Goal: Obtain resource: Download file/media

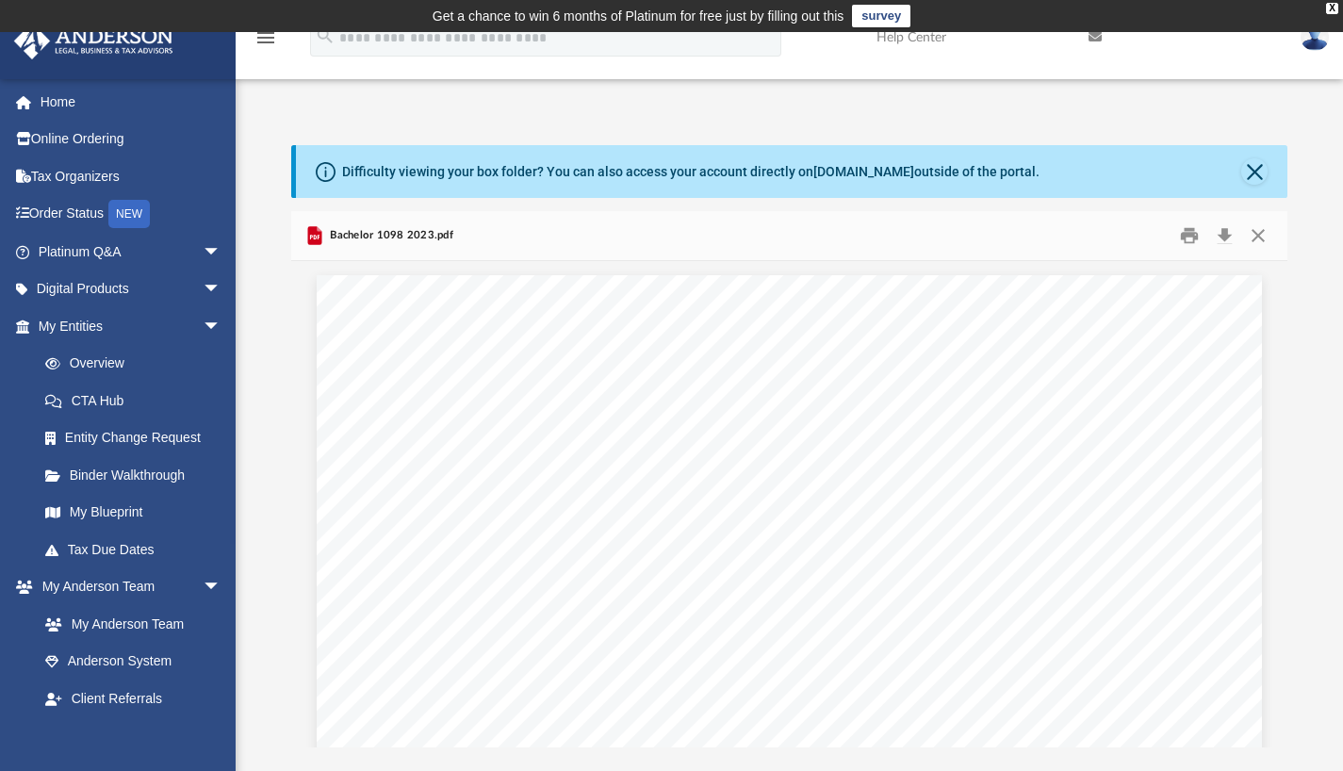
scroll to position [210, 0]
click at [1257, 241] on button "Close" at bounding box center [1258, 235] width 34 height 29
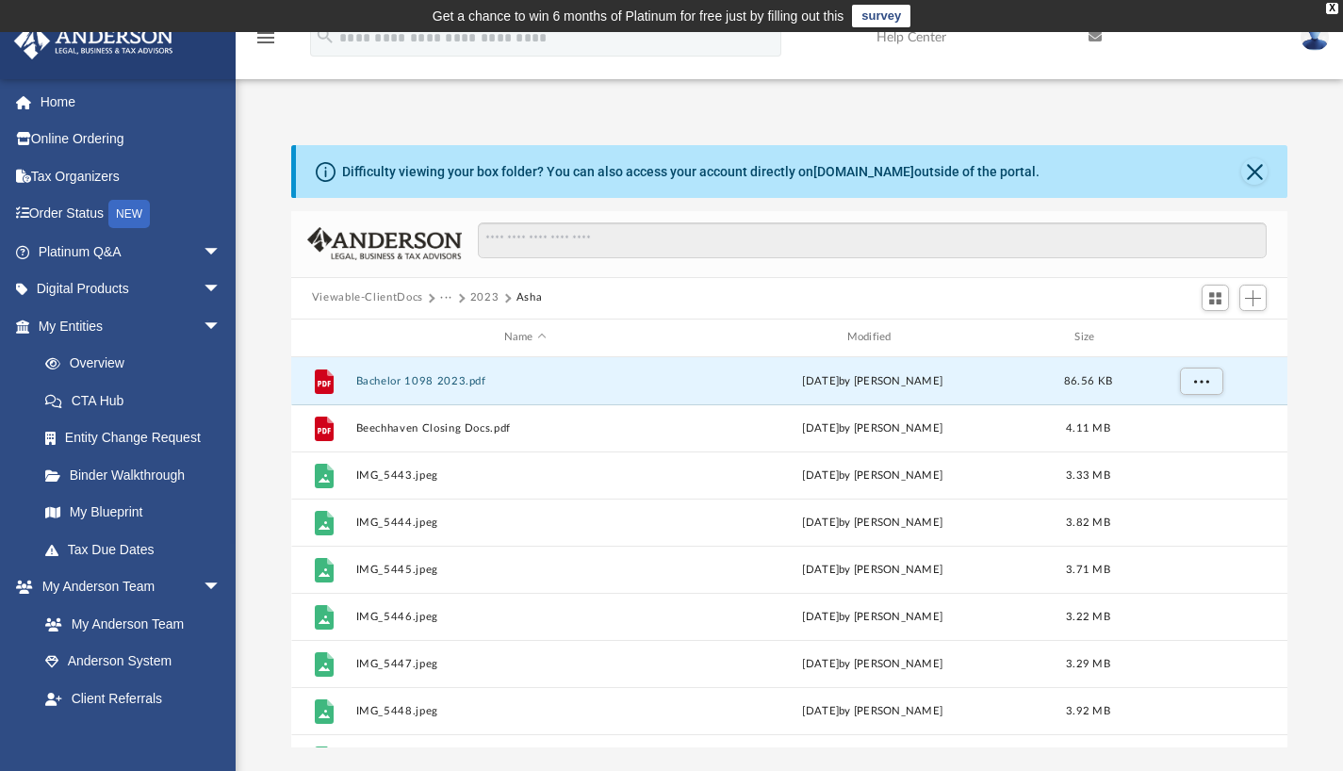
click at [376, 297] on button "Viewable-ClientDocs" at bounding box center [367, 297] width 111 height 17
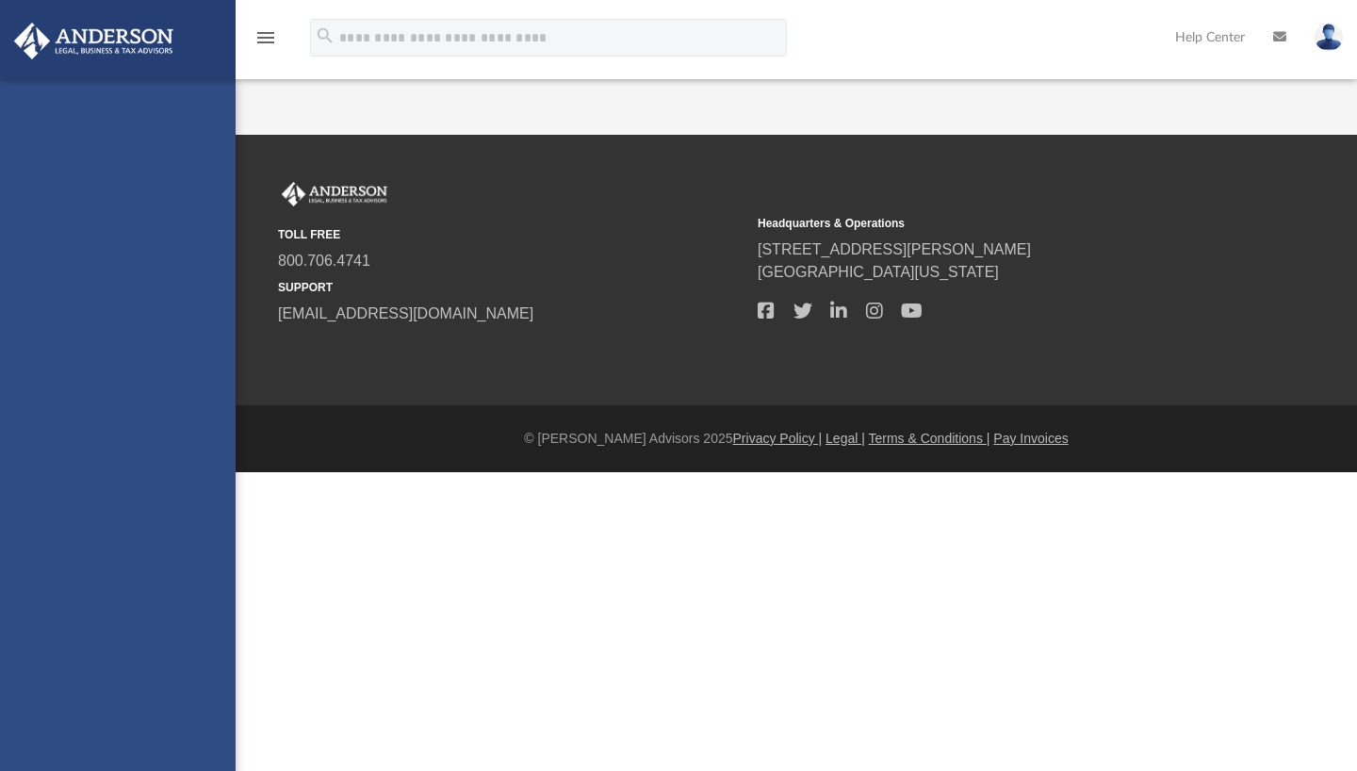
click at [187, 582] on div "[EMAIL_ADDRESS][DOMAIN_NAME] Sign Out [EMAIL_ADDRESS][DOMAIN_NAME] Home Online …" at bounding box center [118, 464] width 236 height 771
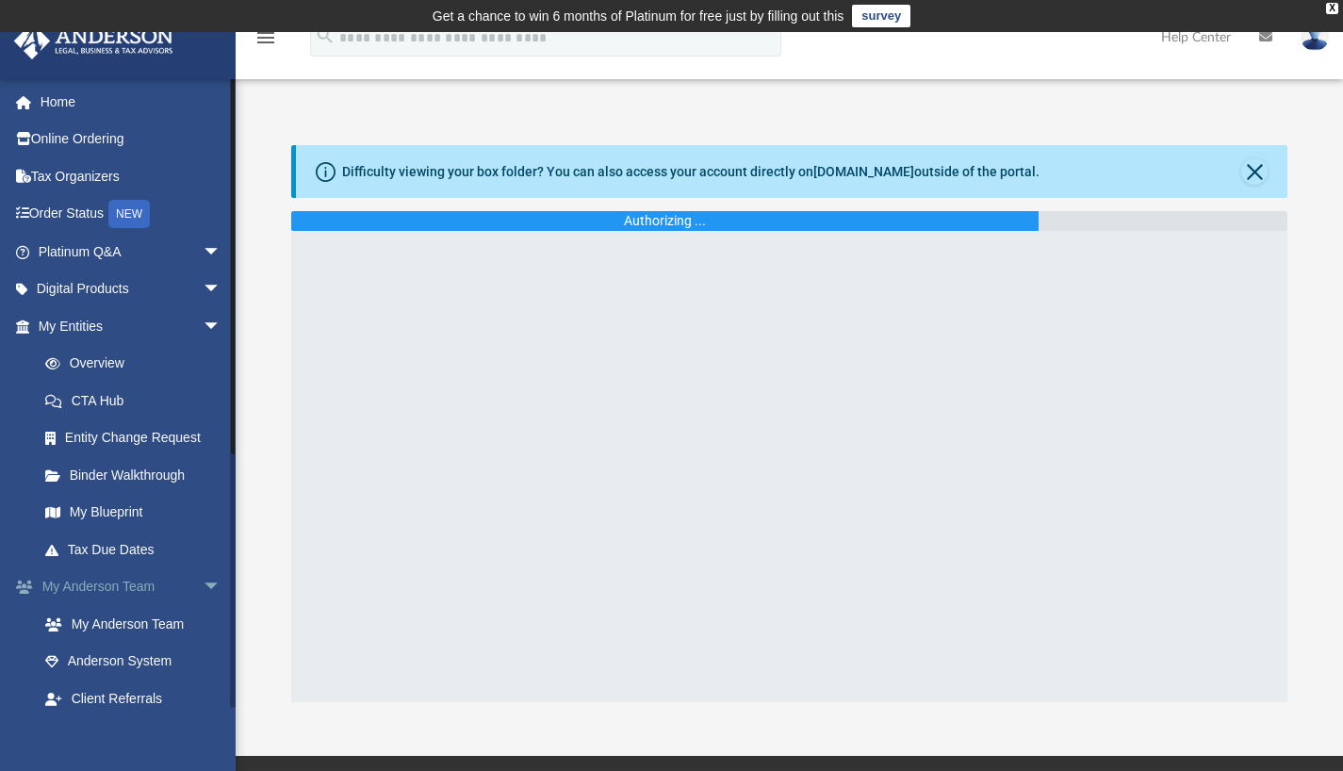
click at [203, 584] on span "arrow_drop_down" at bounding box center [222, 587] width 38 height 39
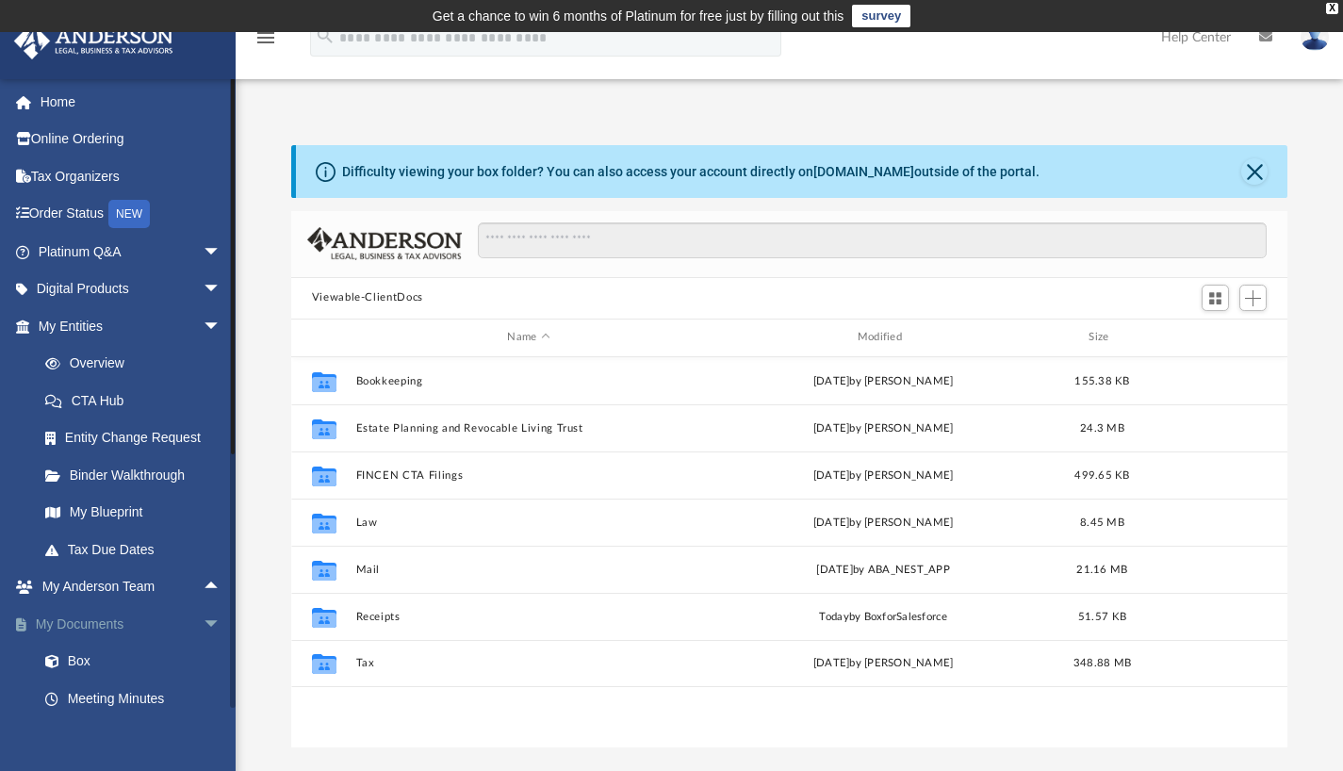
scroll to position [415, 982]
click at [203, 617] on span "arrow_drop_down" at bounding box center [222, 624] width 38 height 39
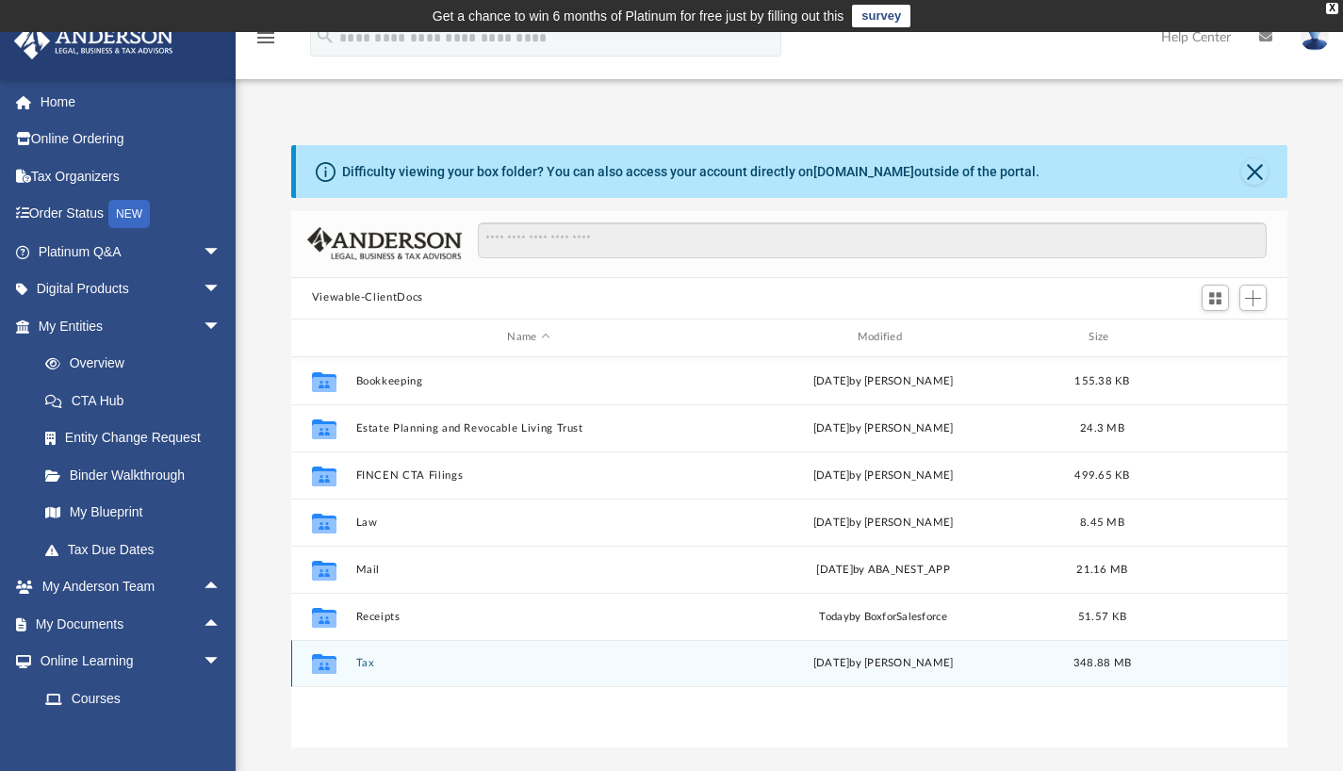
click at [355, 667] on button "Tax" at bounding box center [528, 663] width 346 height 12
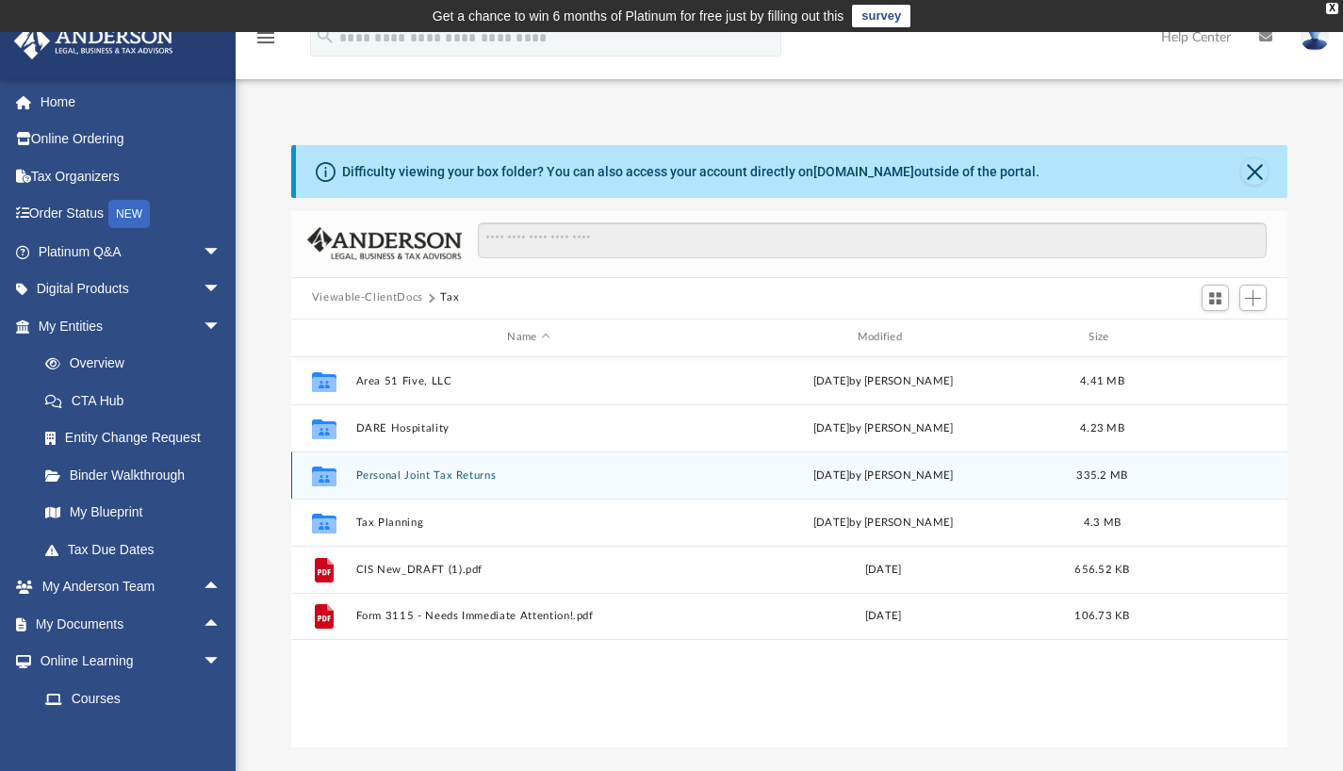
click at [419, 476] on button "Personal Joint Tax Returns" at bounding box center [528, 474] width 346 height 12
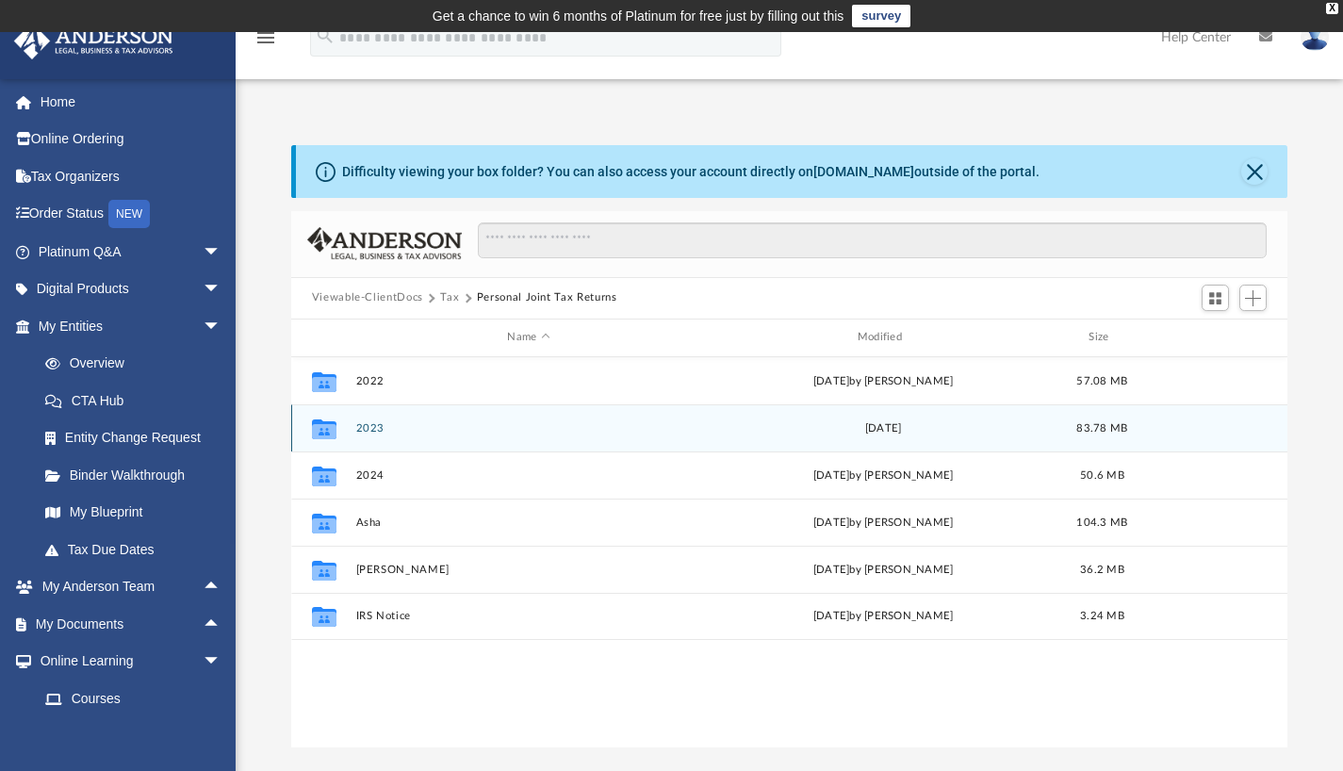
click at [378, 431] on button "2023" at bounding box center [528, 427] width 346 height 12
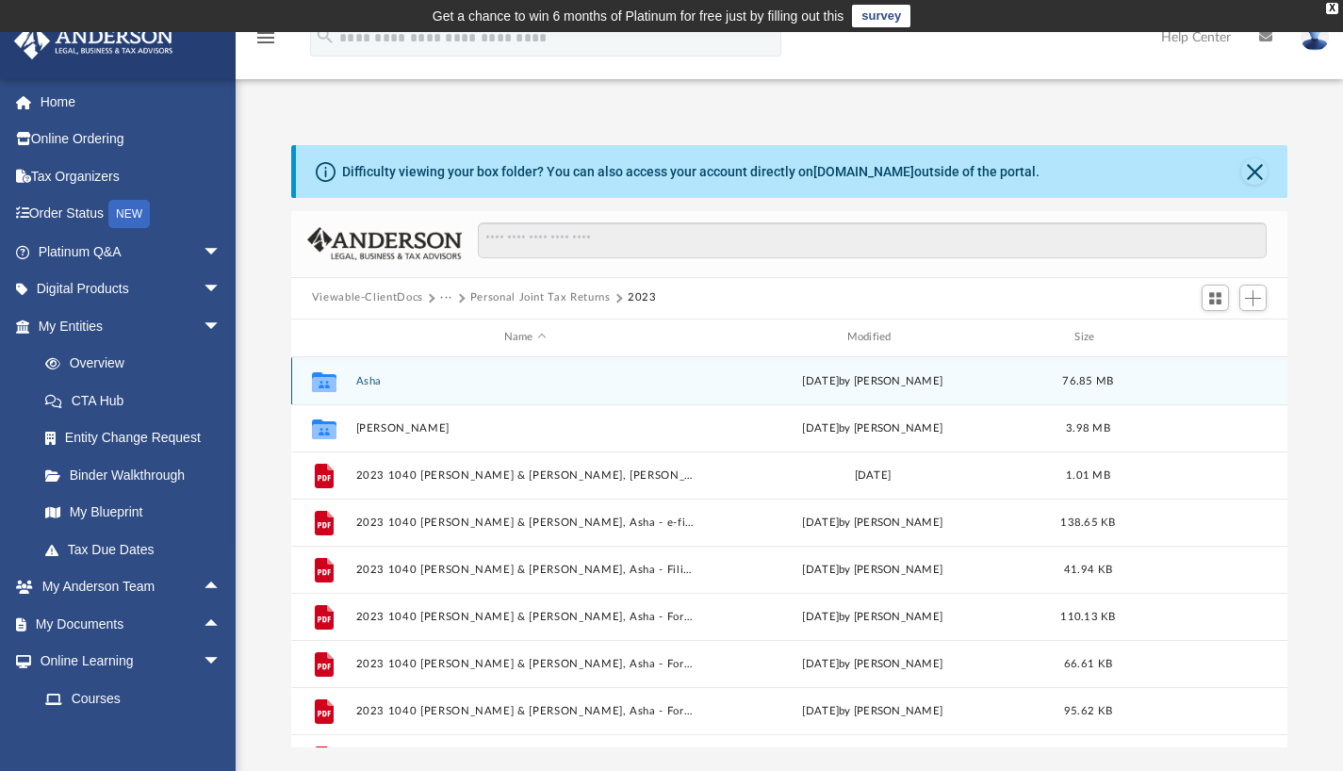
click at [372, 380] on button "Asha" at bounding box center [524, 380] width 339 height 12
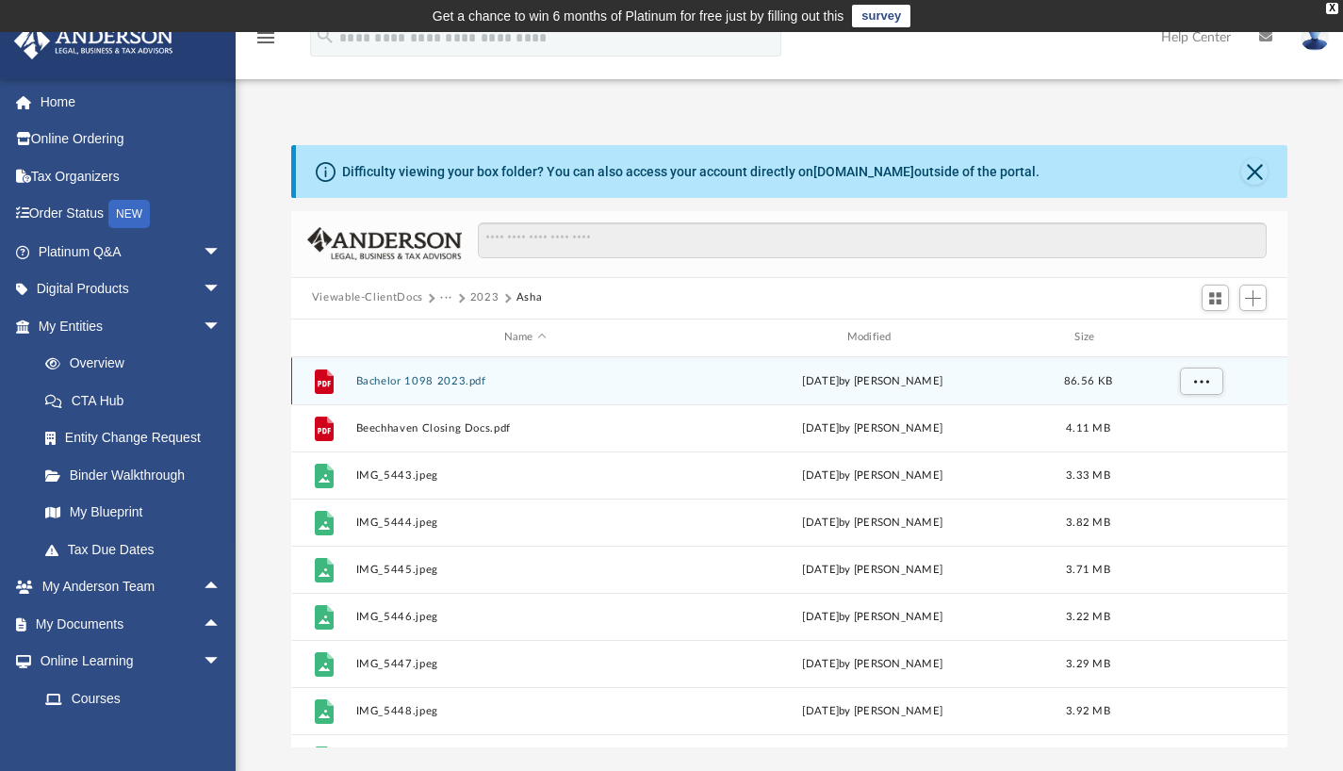
click at [429, 378] on button "Bachelor 1098 2023.pdf" at bounding box center [524, 380] width 339 height 12
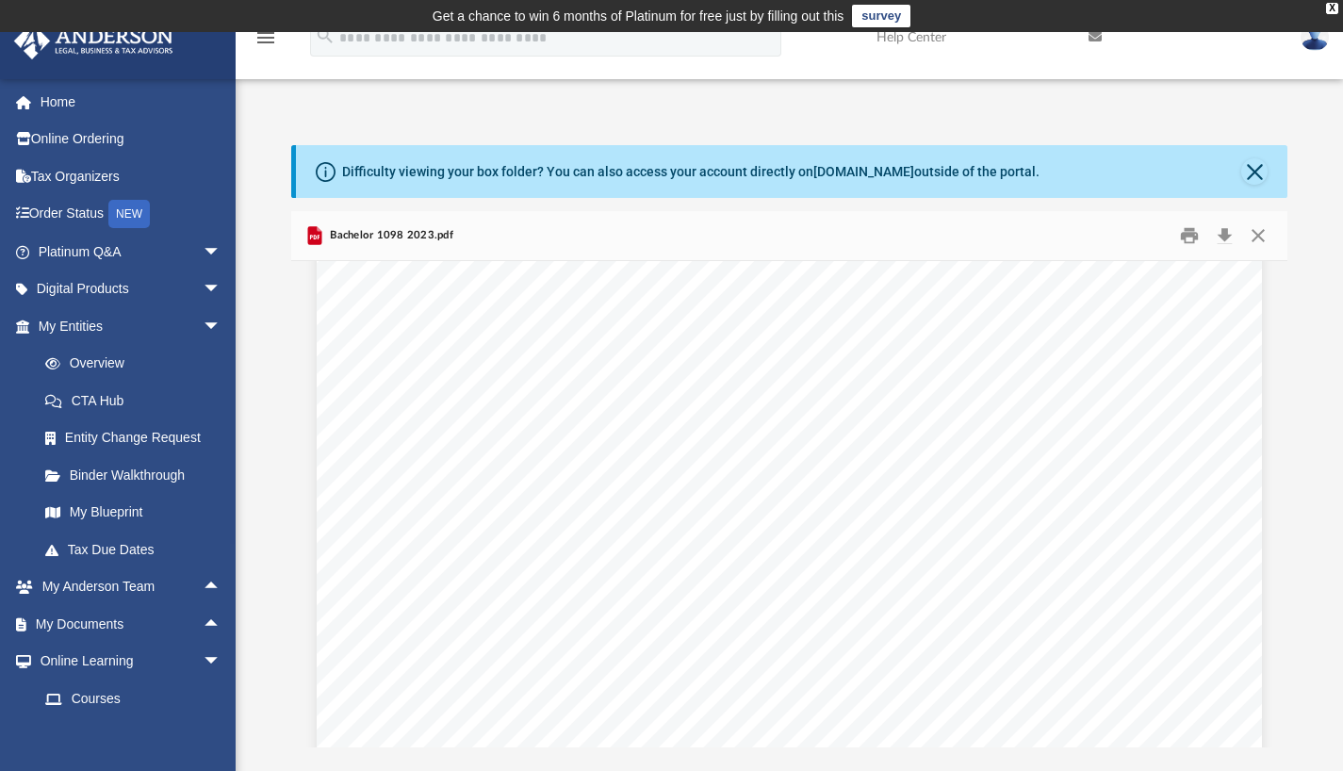
scroll to position [0, 0]
click at [1257, 225] on button "Close" at bounding box center [1258, 235] width 34 height 29
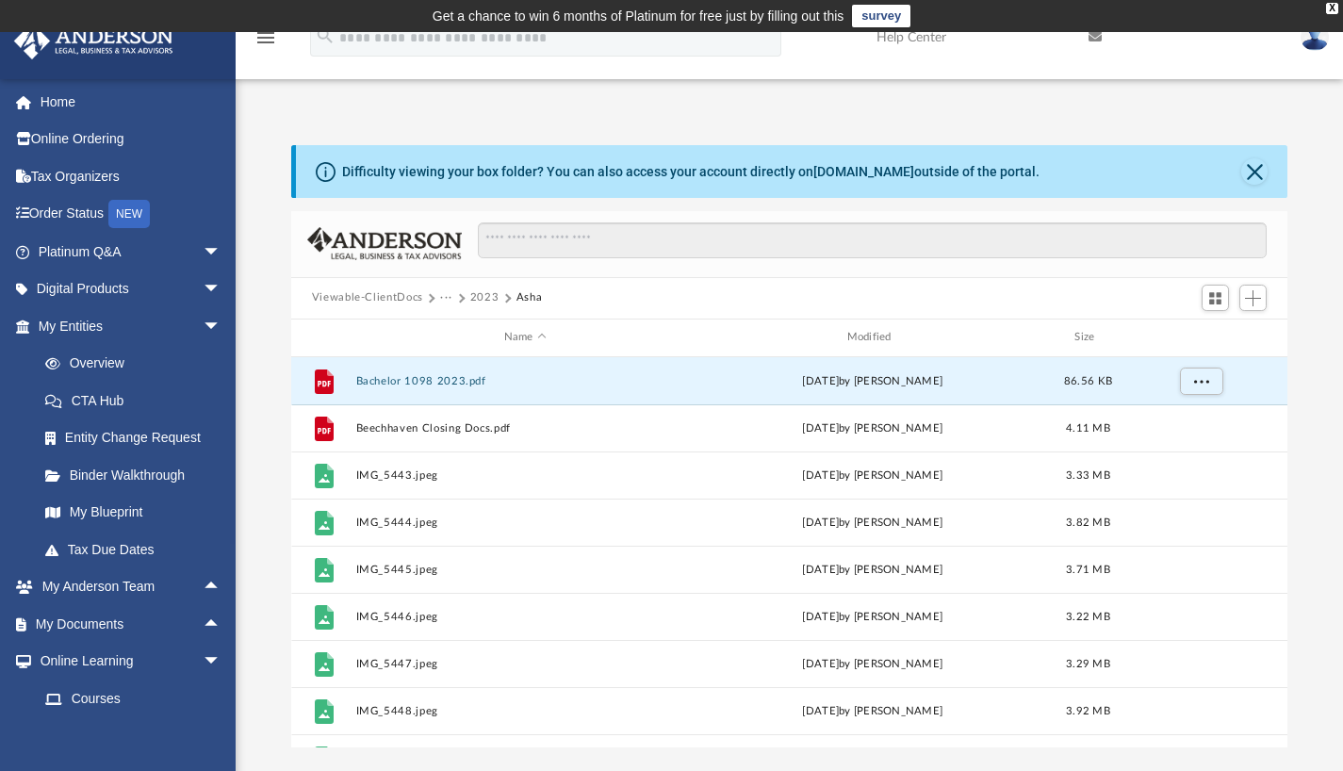
click at [442, 296] on button "···" at bounding box center [446, 297] width 12 height 17
click at [466, 331] on li "Tax" at bounding box center [520, 330] width 138 height 20
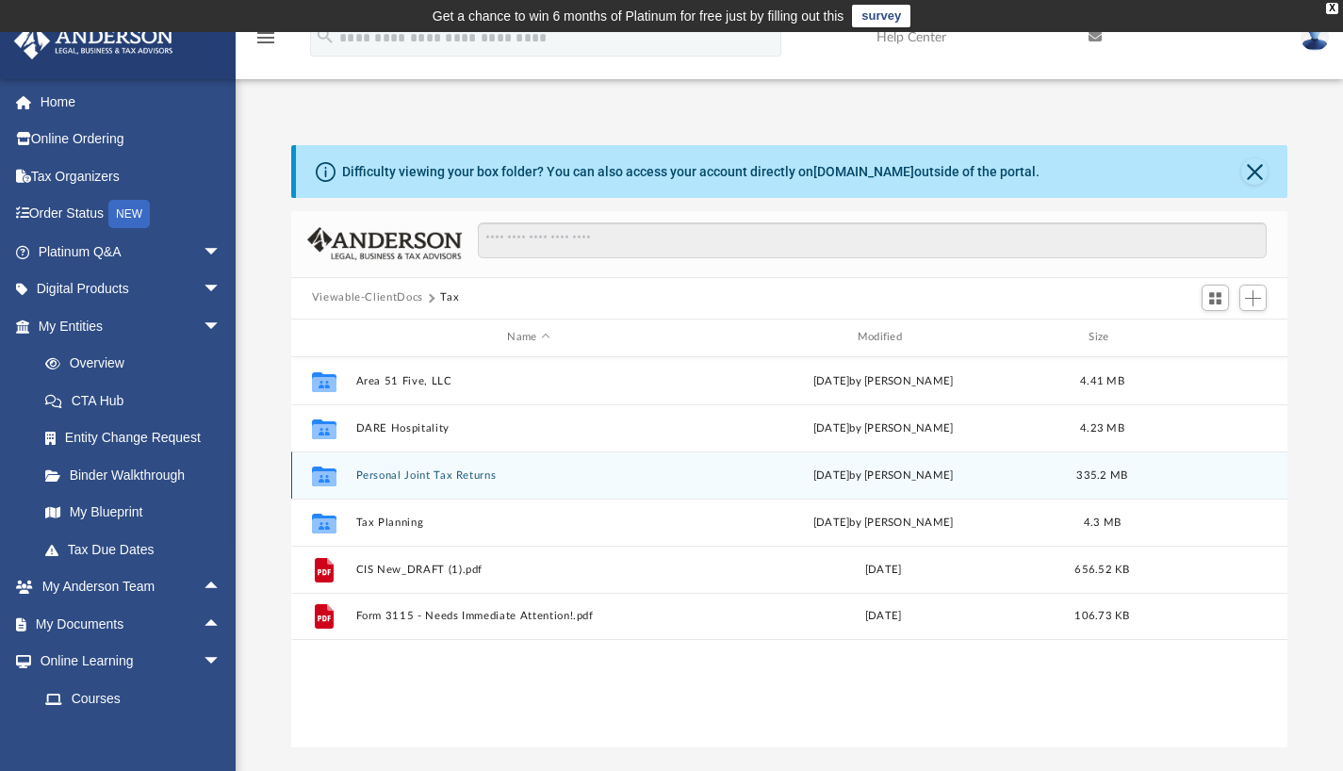
click at [442, 476] on button "Personal Joint Tax Returns" at bounding box center [528, 474] width 346 height 12
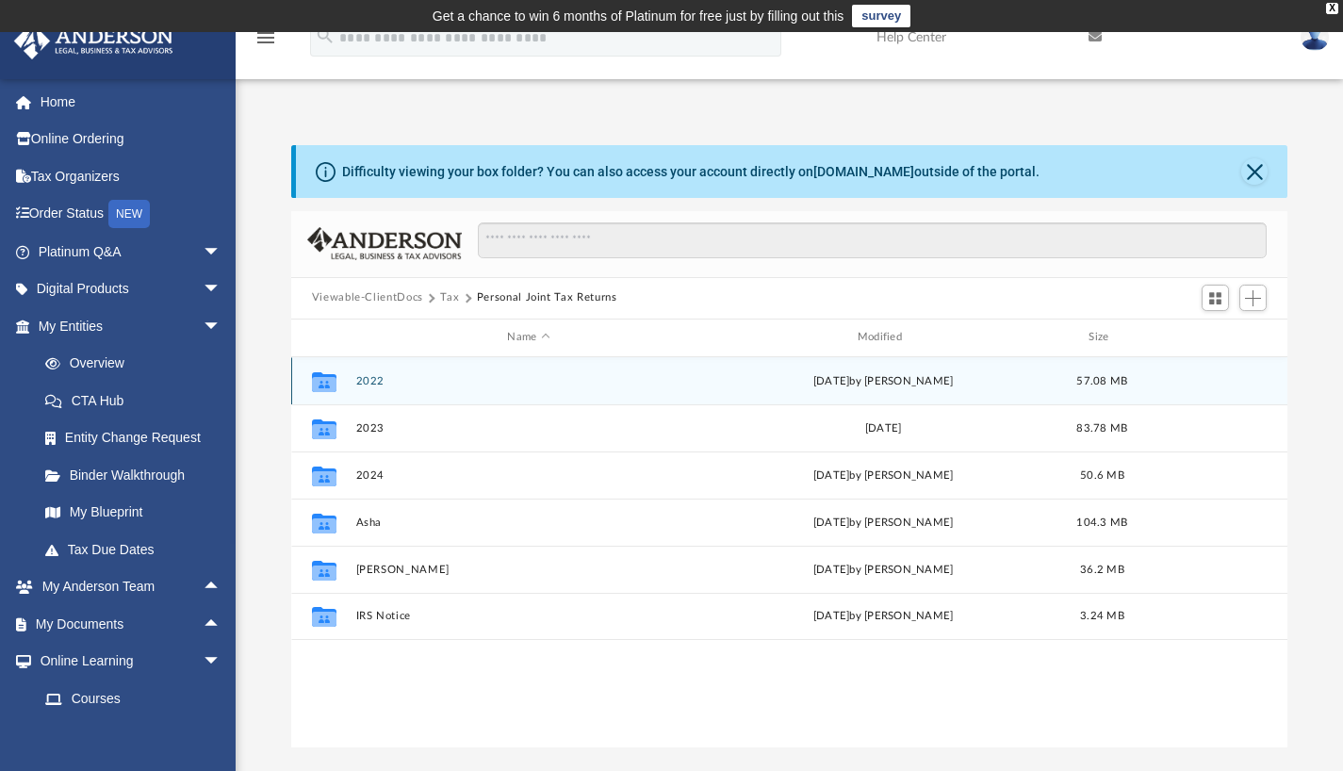
click at [379, 374] on button "2022" at bounding box center [528, 380] width 346 height 12
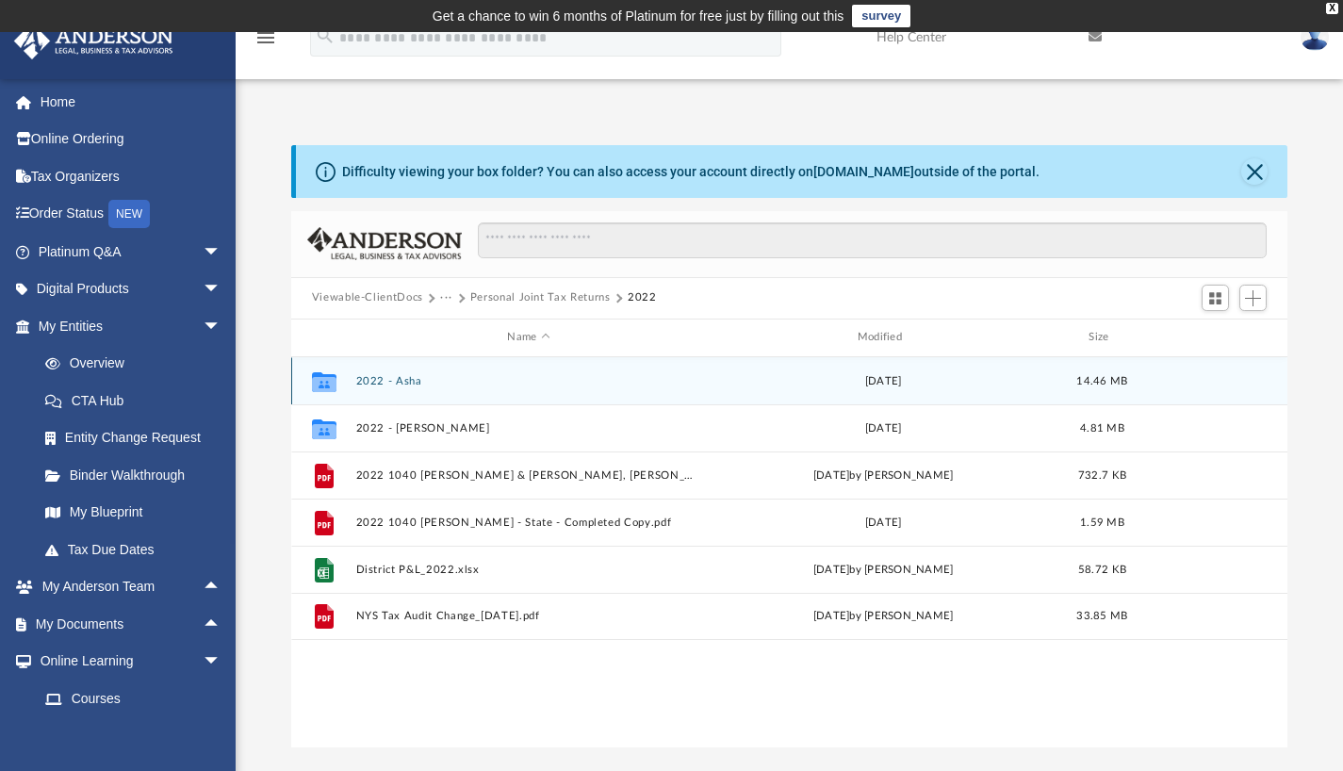
click at [389, 380] on button "2022 - Asha" at bounding box center [528, 380] width 346 height 12
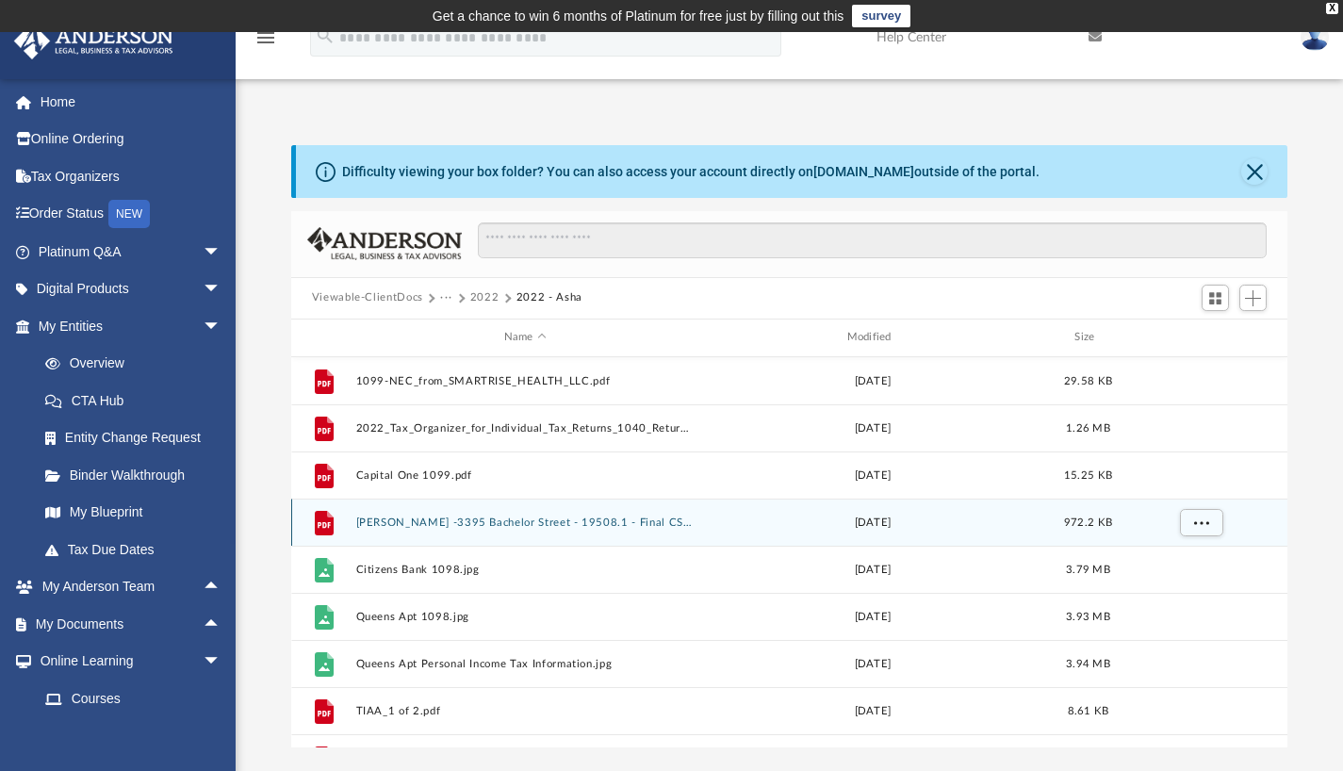
click at [495, 526] on button "Cesar -3395 Bachelor Street - 19508.1 - Final CSR - 04-18-2023.pdf" at bounding box center [524, 522] width 339 height 12
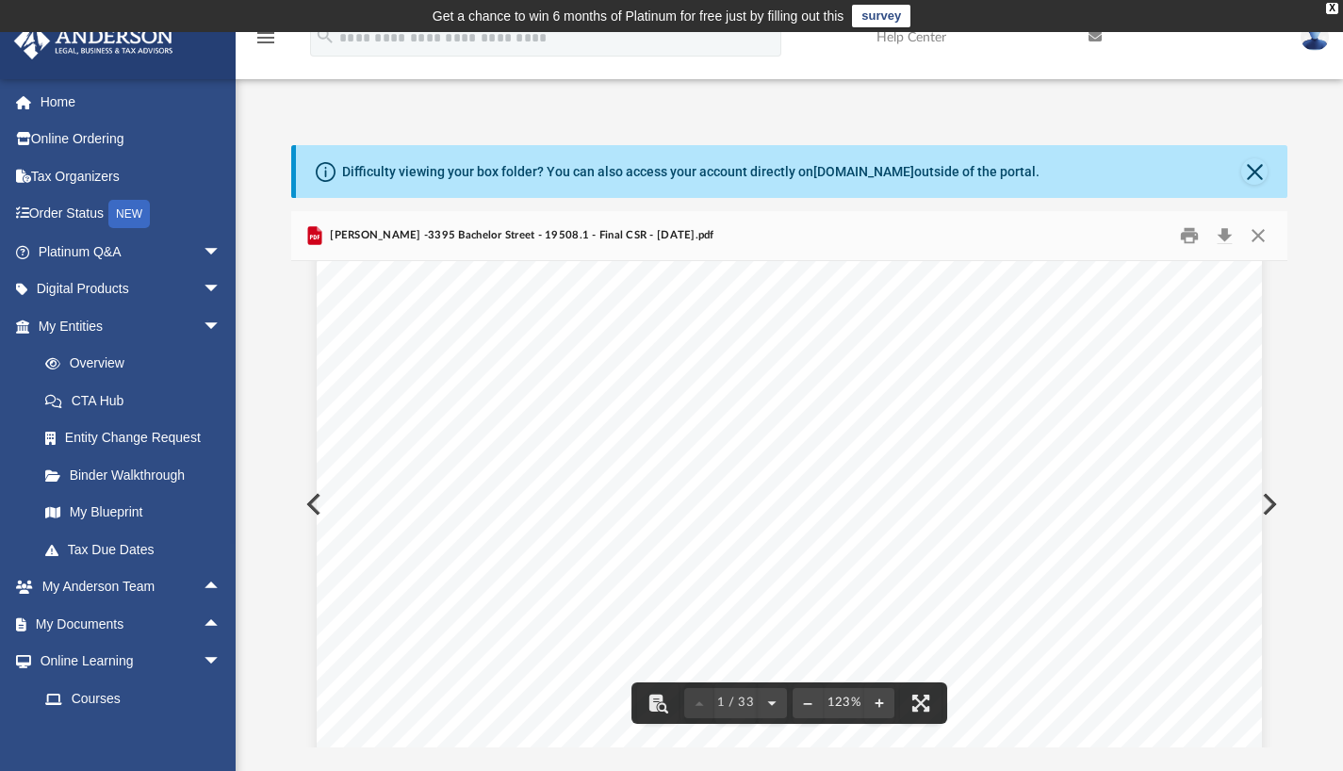
scroll to position [1350, 0]
click at [1269, 239] on button "Close" at bounding box center [1258, 235] width 34 height 29
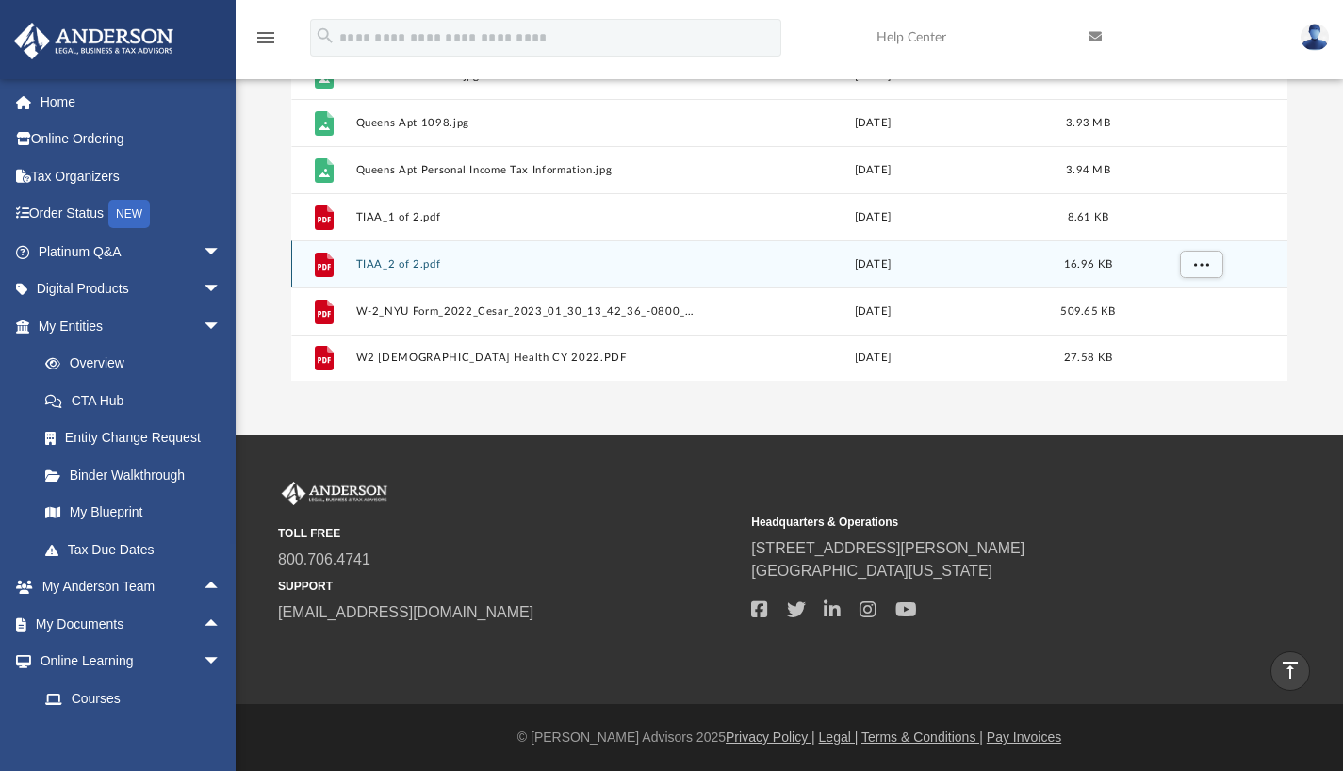
scroll to position [0, 0]
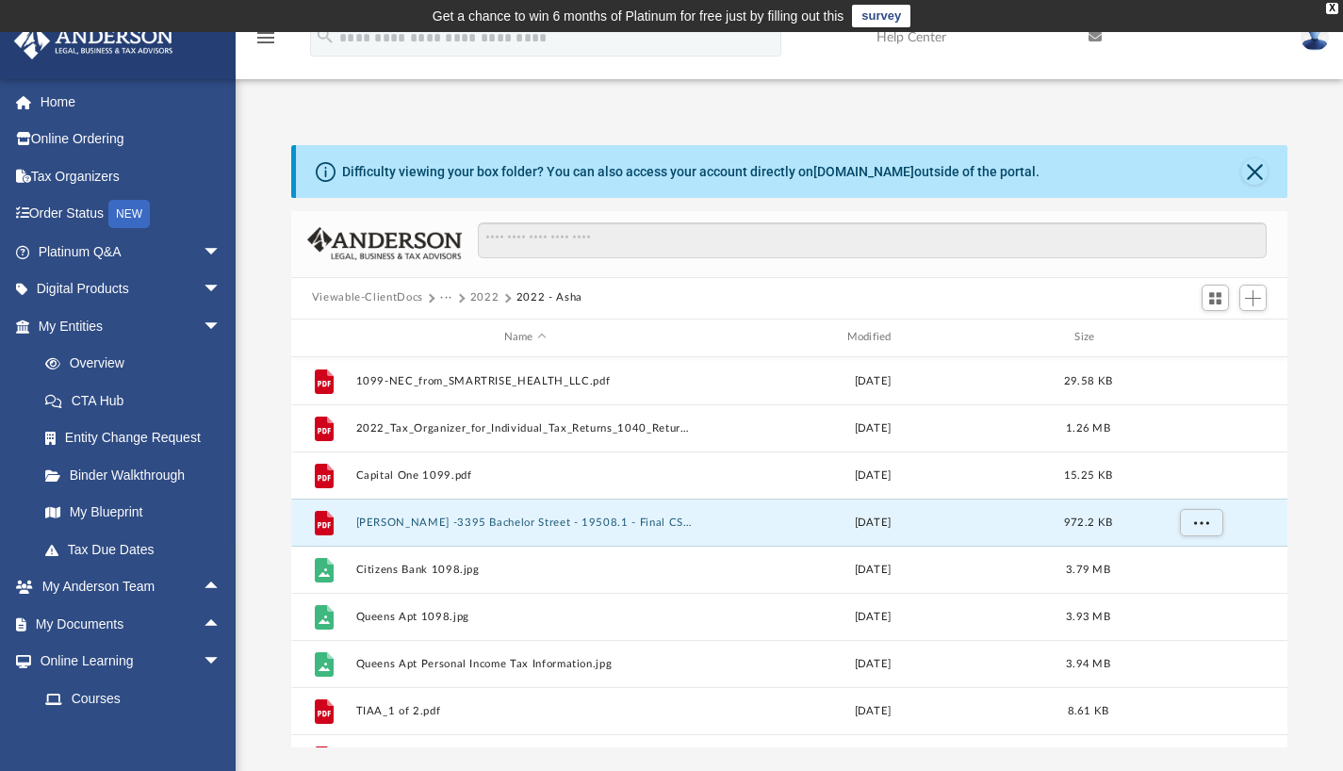
click at [443, 301] on button "···" at bounding box center [446, 297] width 12 height 17
click at [460, 336] on li "Tax" at bounding box center [520, 330] width 138 height 20
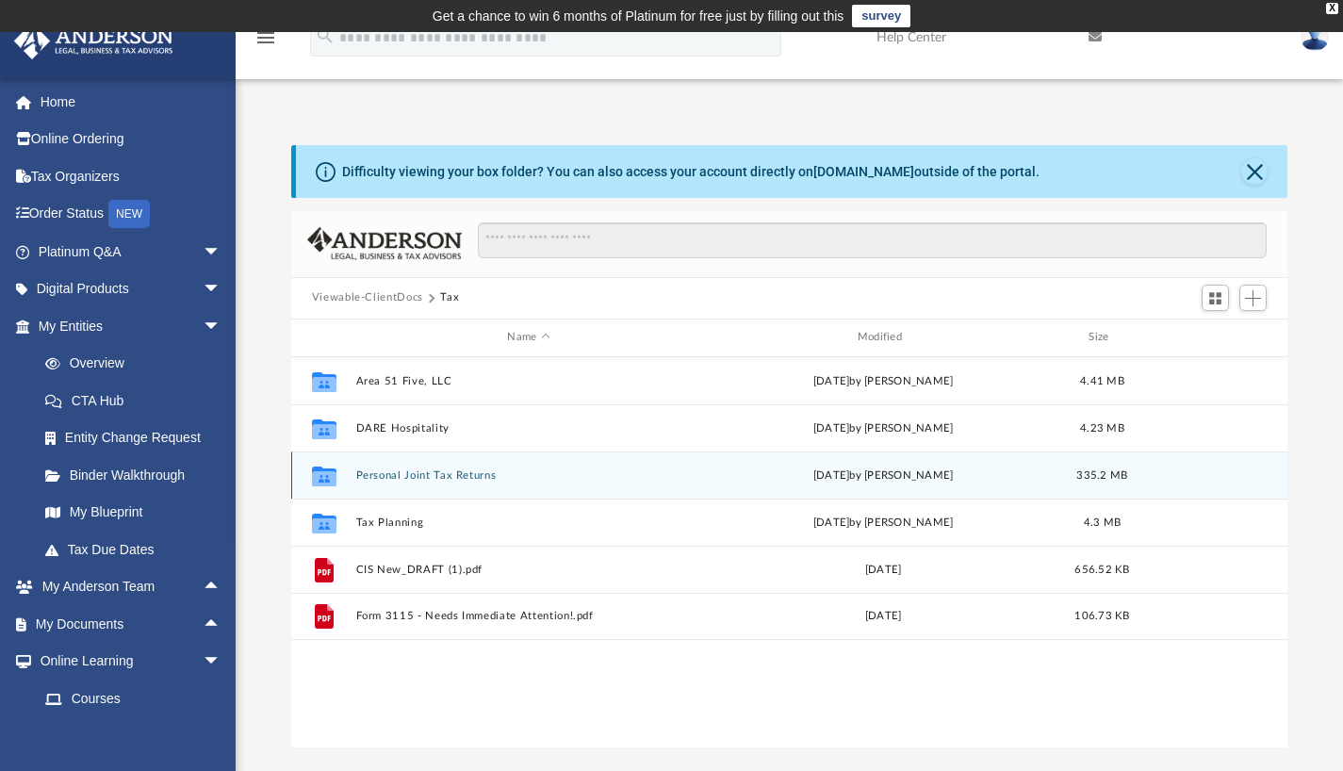
click at [436, 480] on button "Personal Joint Tax Returns" at bounding box center [528, 474] width 346 height 12
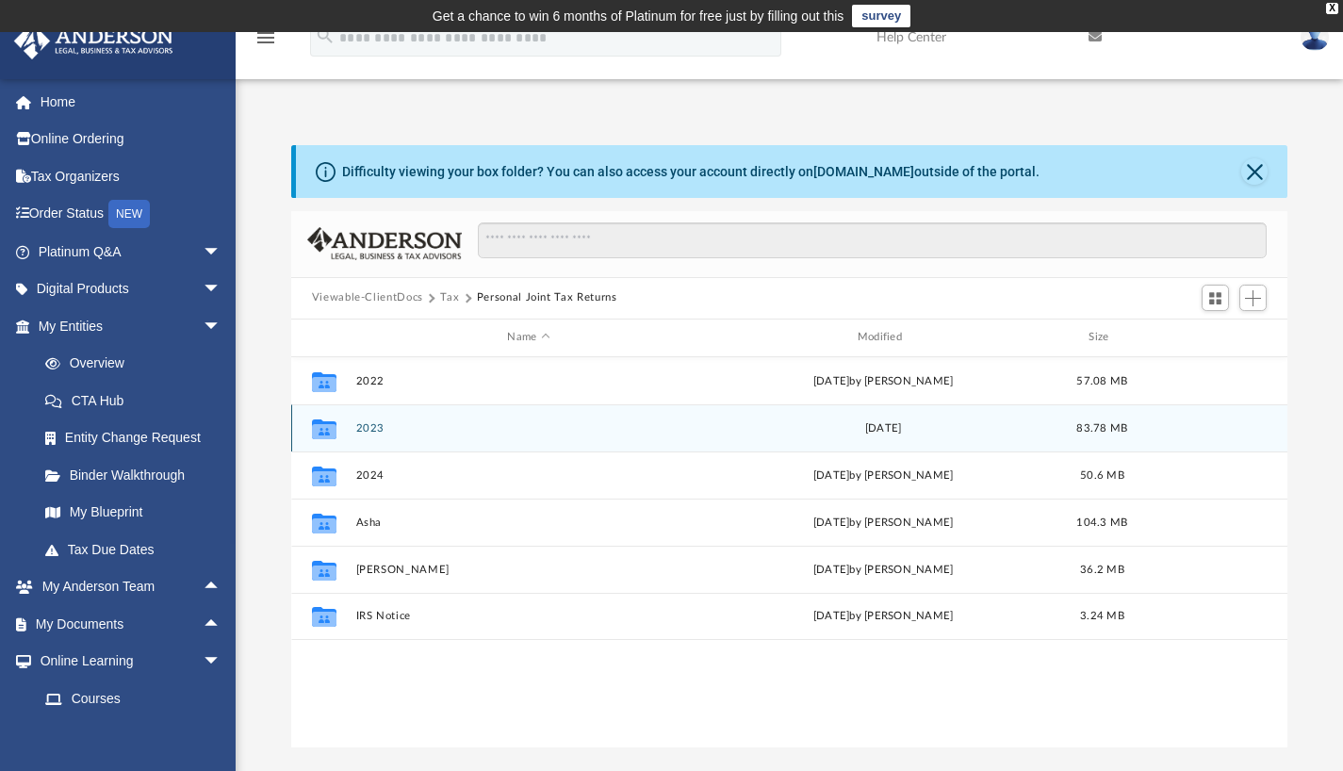
click at [371, 430] on button "2023" at bounding box center [528, 427] width 346 height 12
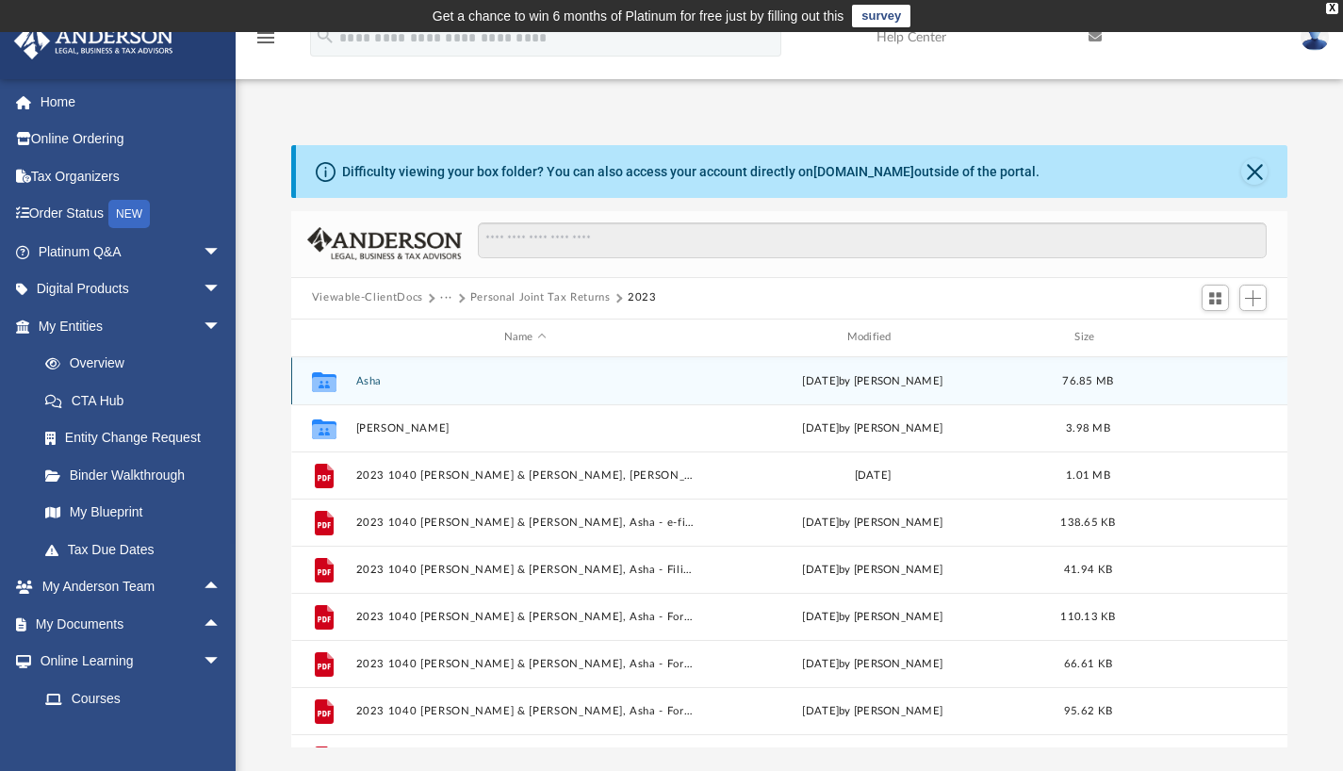
click at [373, 377] on button "Asha" at bounding box center [524, 380] width 339 height 12
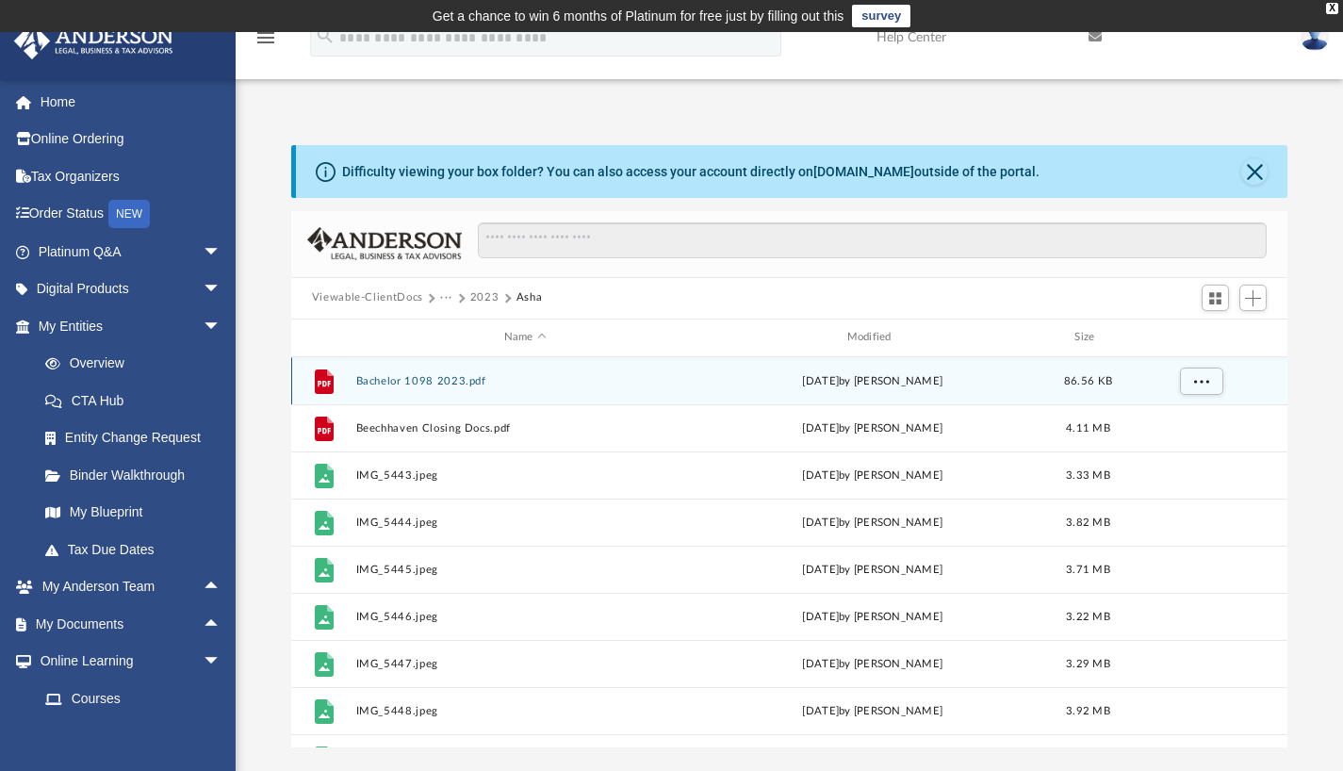
click at [409, 383] on button "Bachelor 1098 2023.pdf" at bounding box center [524, 380] width 339 height 12
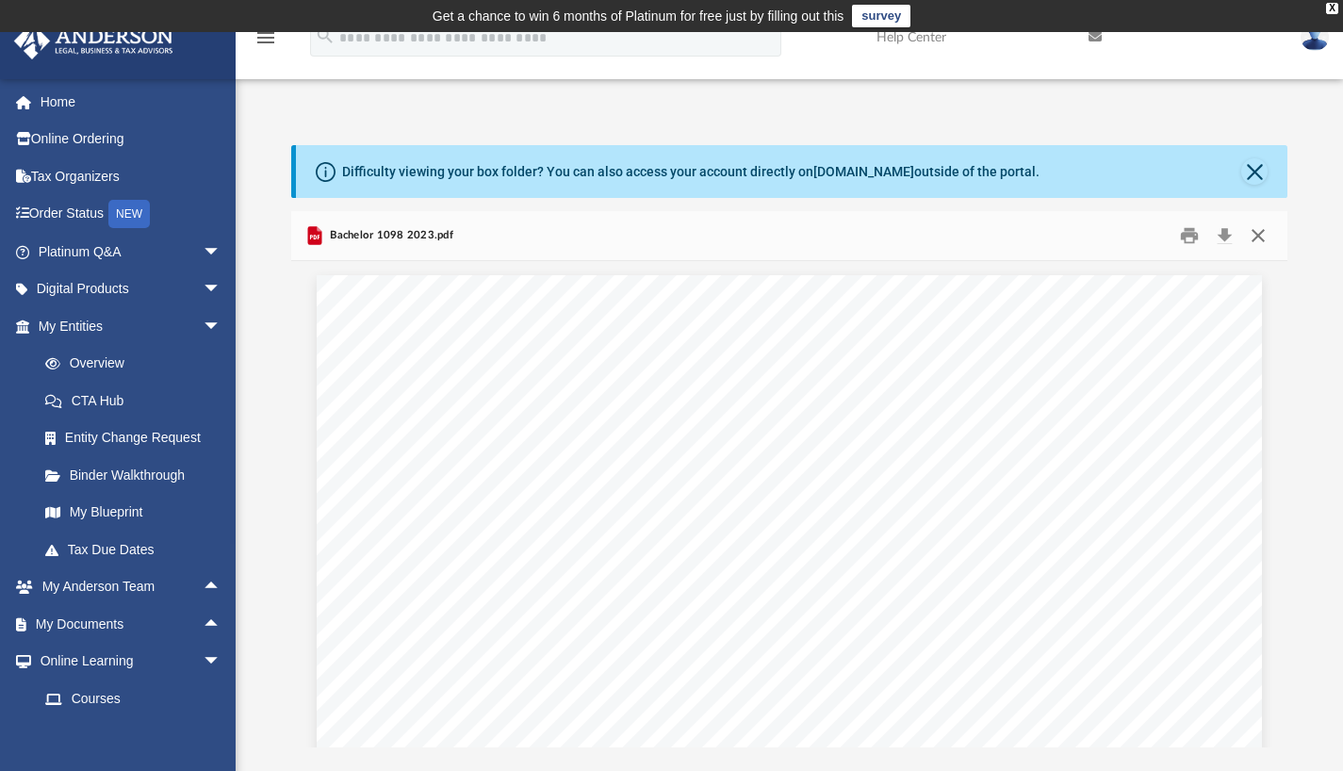
click at [1261, 238] on button "Close" at bounding box center [1258, 235] width 34 height 29
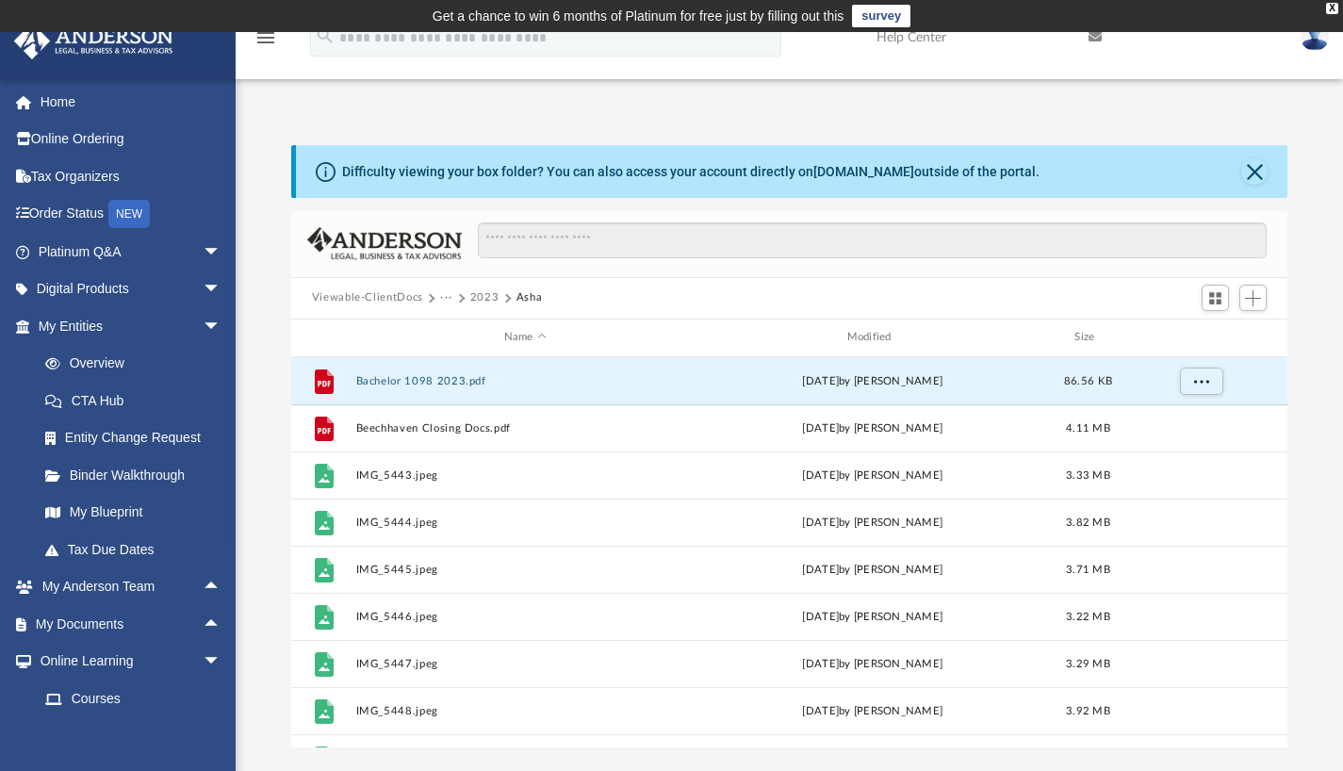
click at [487, 302] on button "2023" at bounding box center [484, 297] width 29 height 17
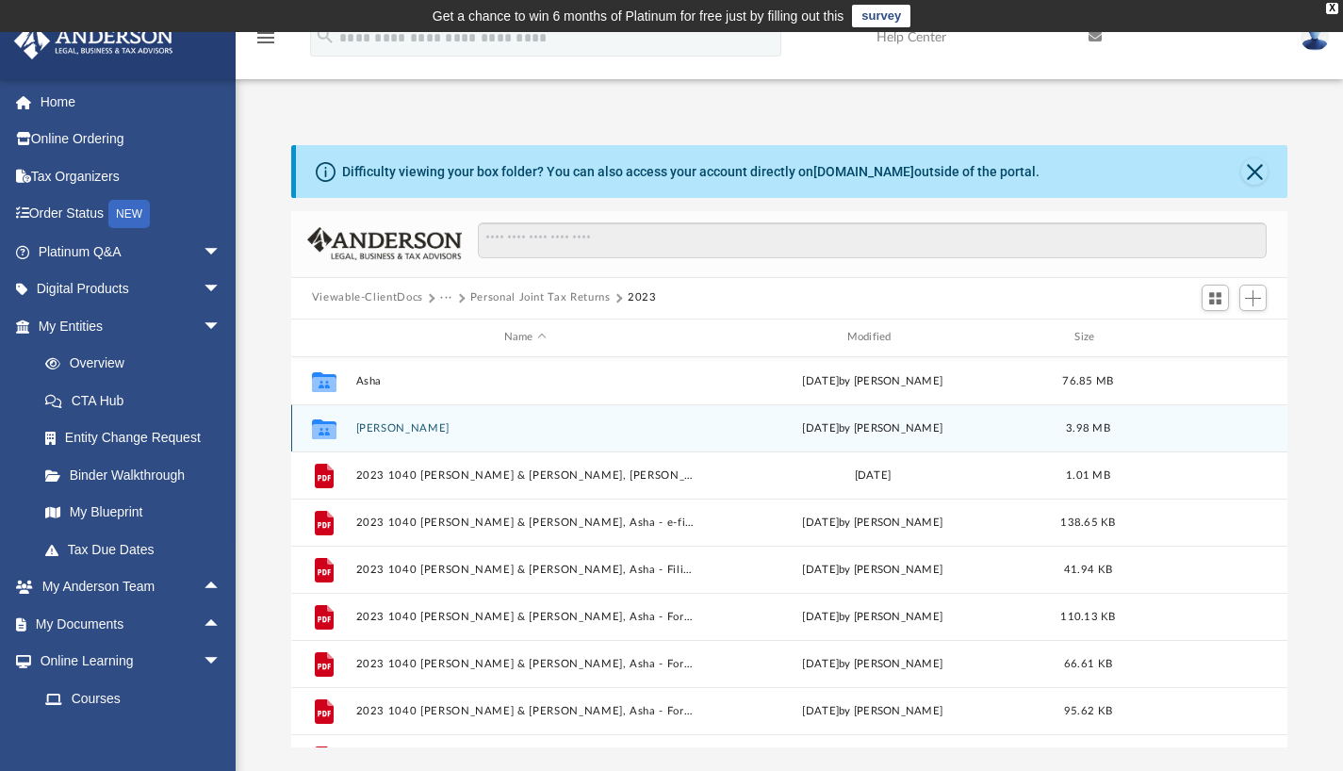
drag, startPoint x: 367, startPoint y: 426, endPoint x: 380, endPoint y: 443, distance: 21.5
click at [367, 426] on button "Danny" at bounding box center [524, 427] width 339 height 12
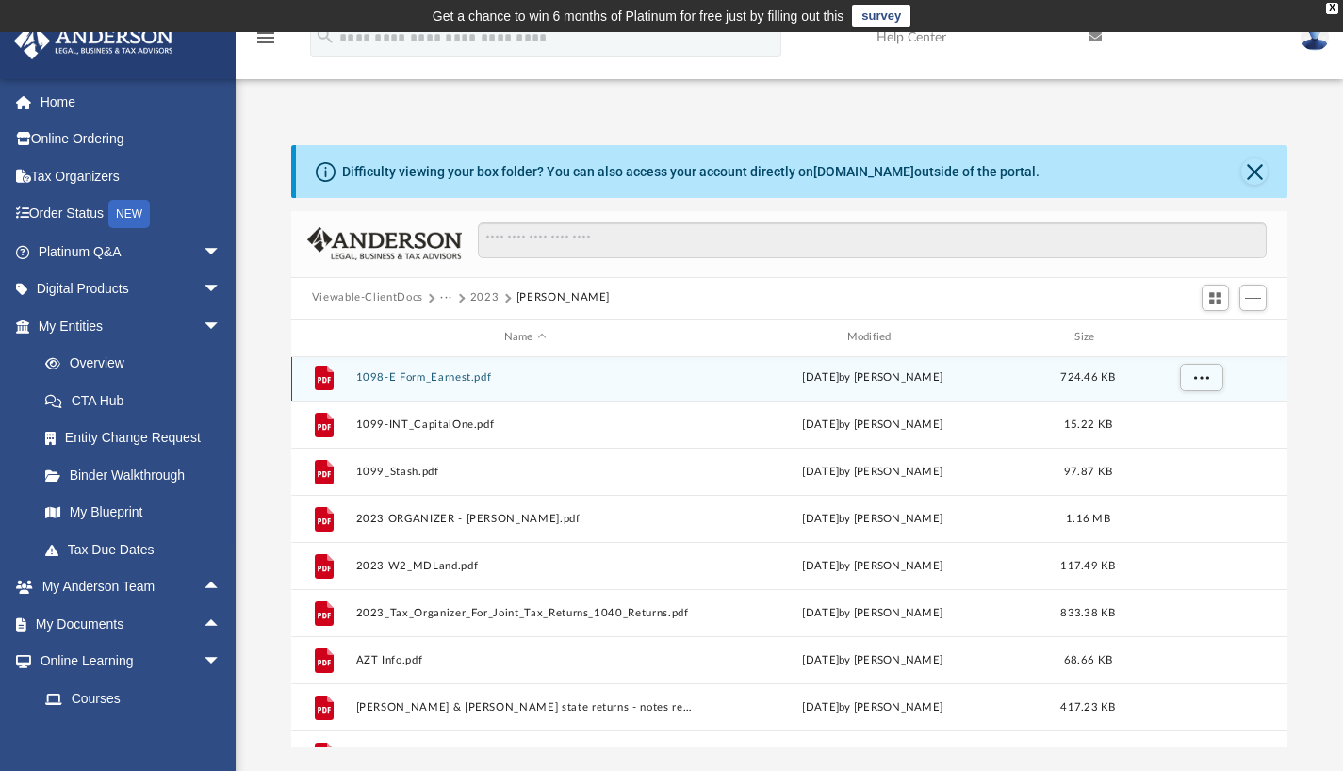
scroll to position [80, 0]
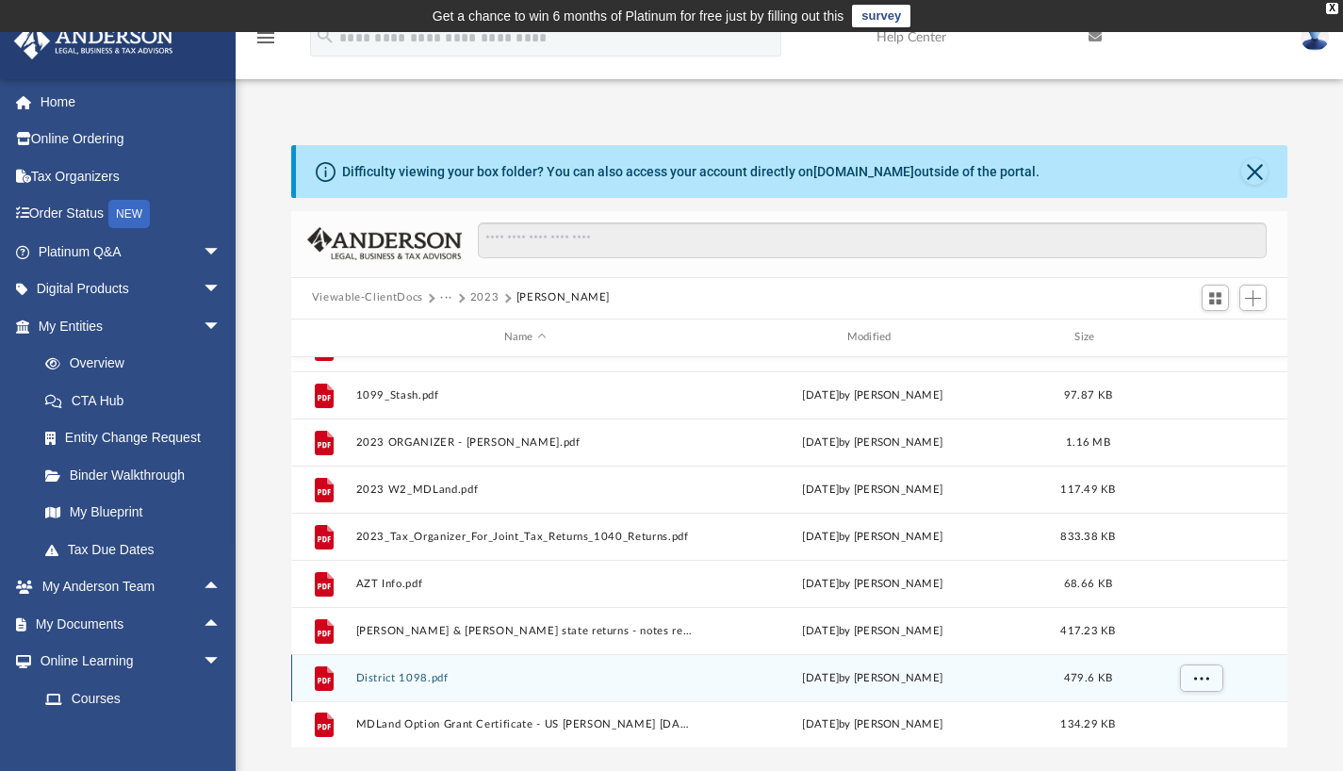
click at [411, 678] on button "District 1098.pdf" at bounding box center [524, 677] width 339 height 12
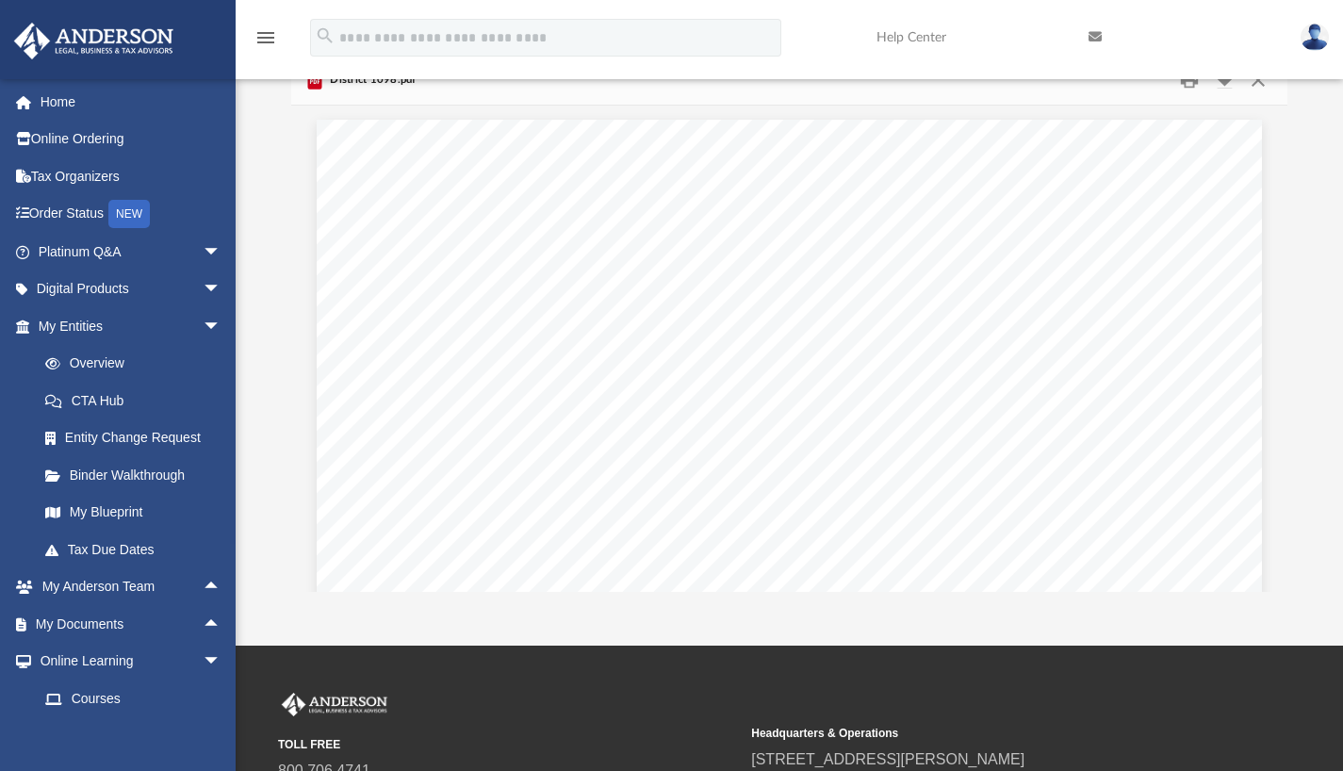
scroll to position [0, 0]
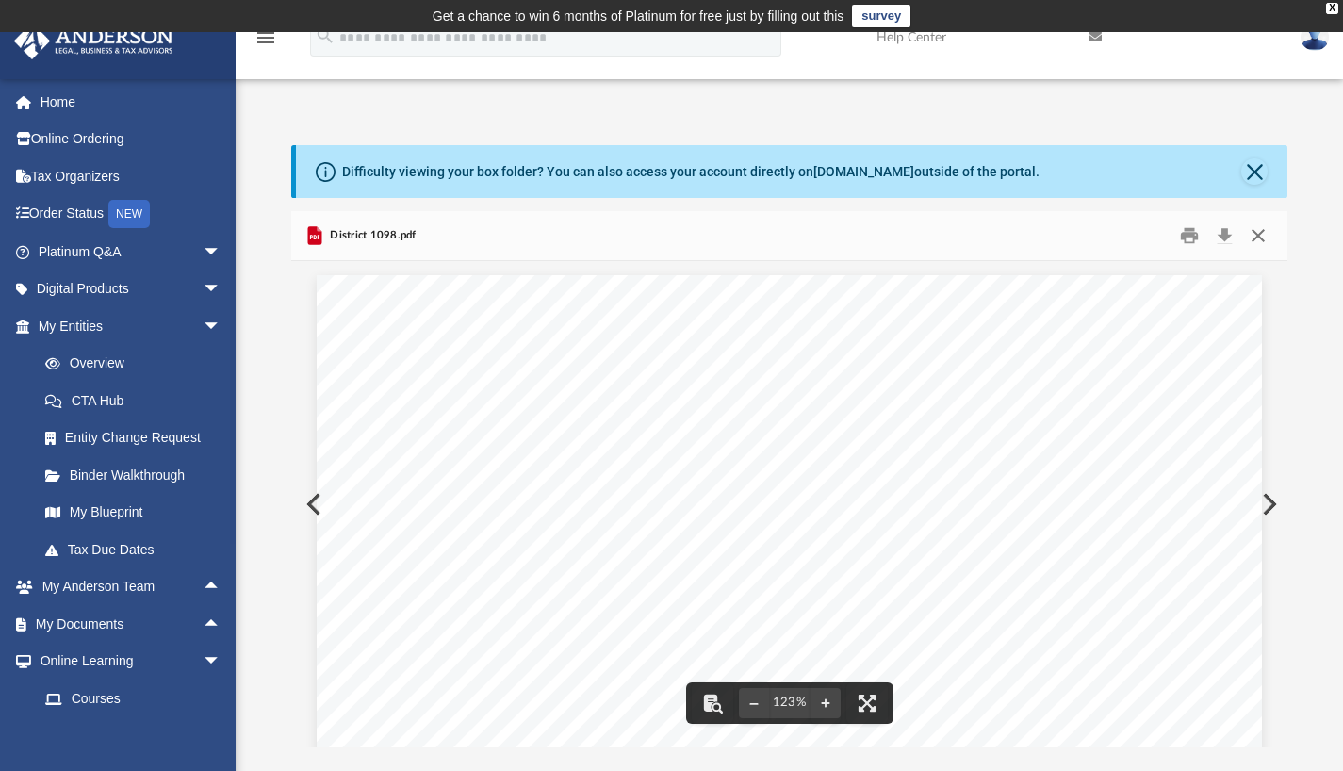
click at [1268, 236] on button "Close" at bounding box center [1258, 235] width 34 height 29
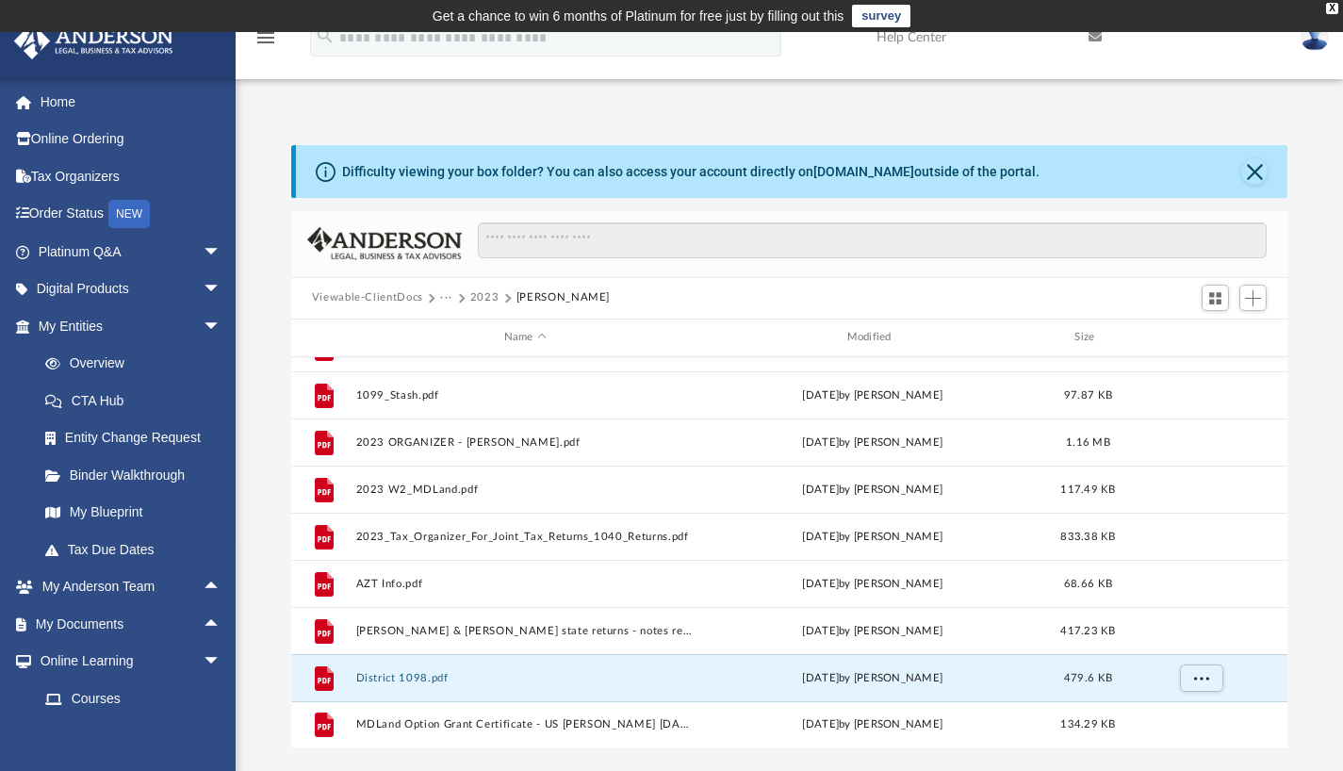
click at [482, 300] on button "2023" at bounding box center [484, 297] width 29 height 17
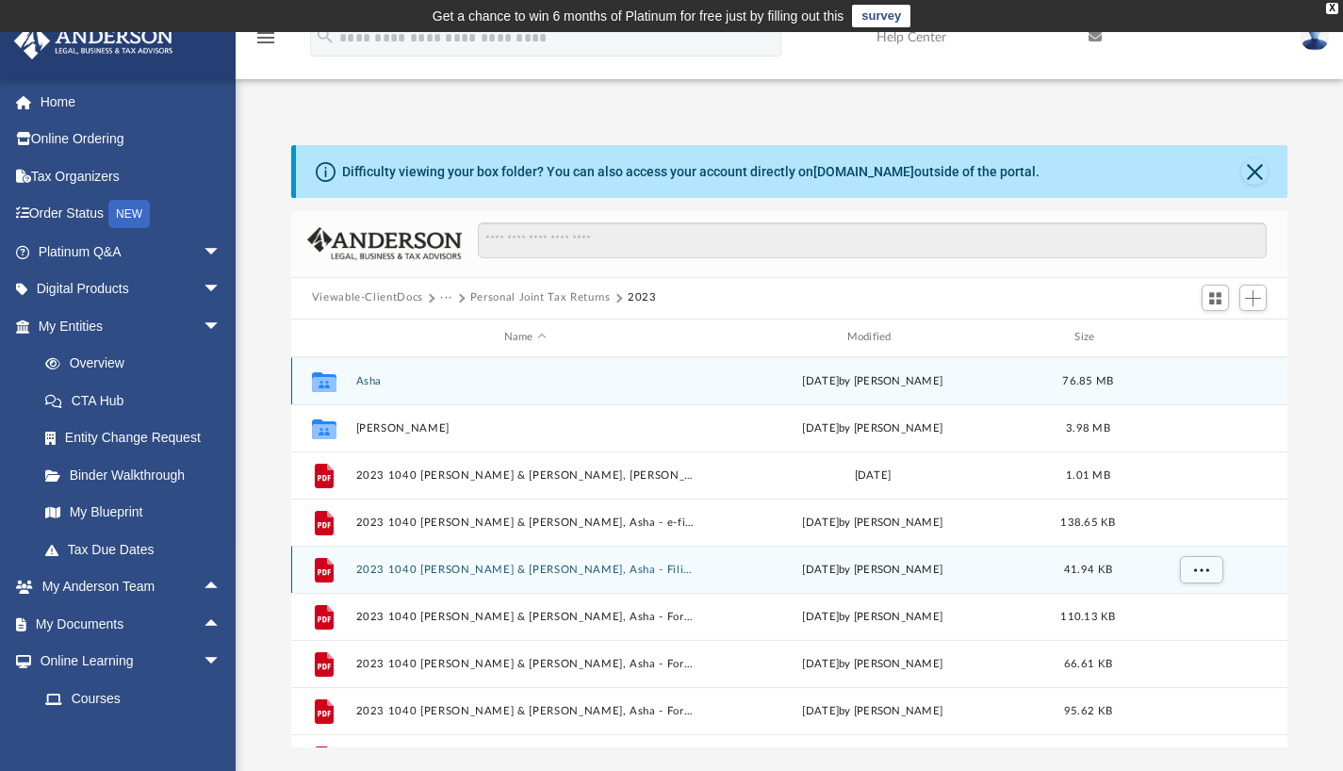
scroll to position [40, 0]
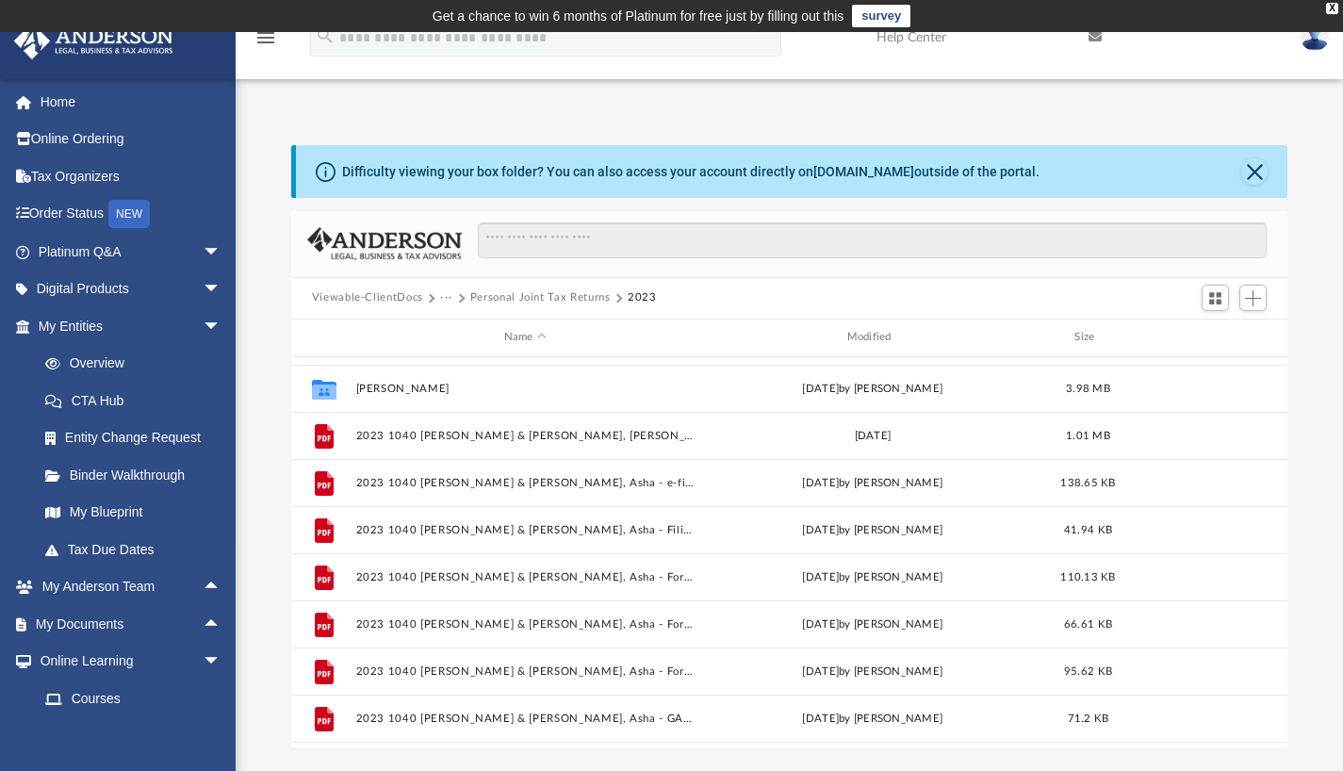
click at [409, 303] on button "Viewable-ClientDocs" at bounding box center [367, 297] width 111 height 17
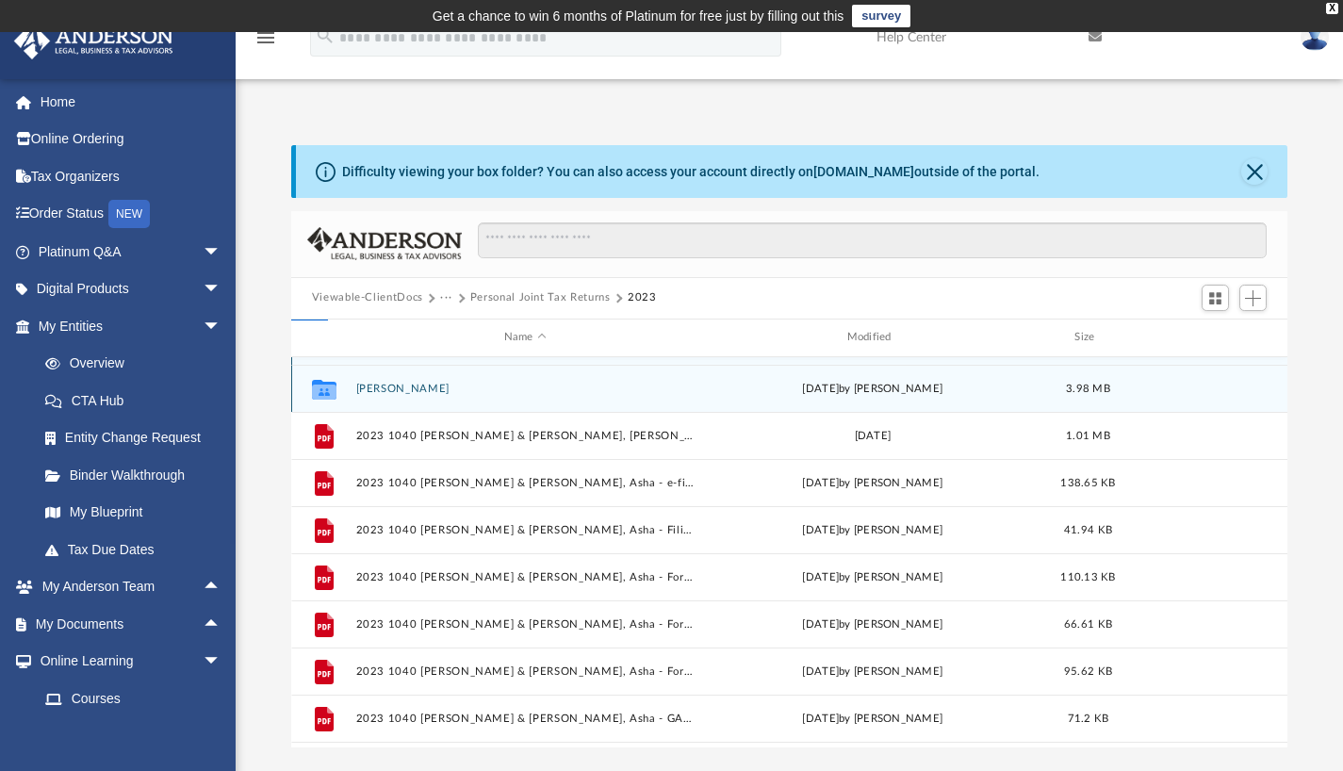
scroll to position [0, 0]
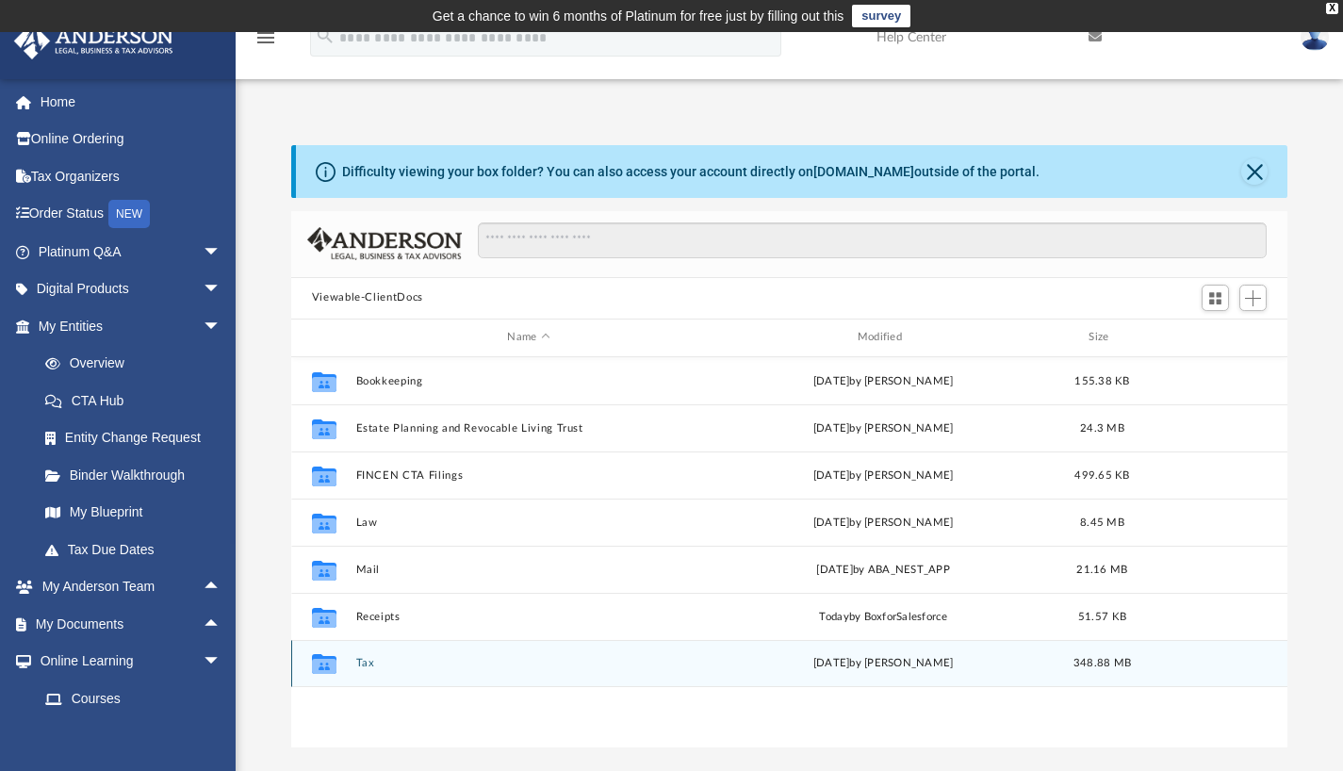
click at [365, 666] on button "Tax" at bounding box center [528, 663] width 346 height 12
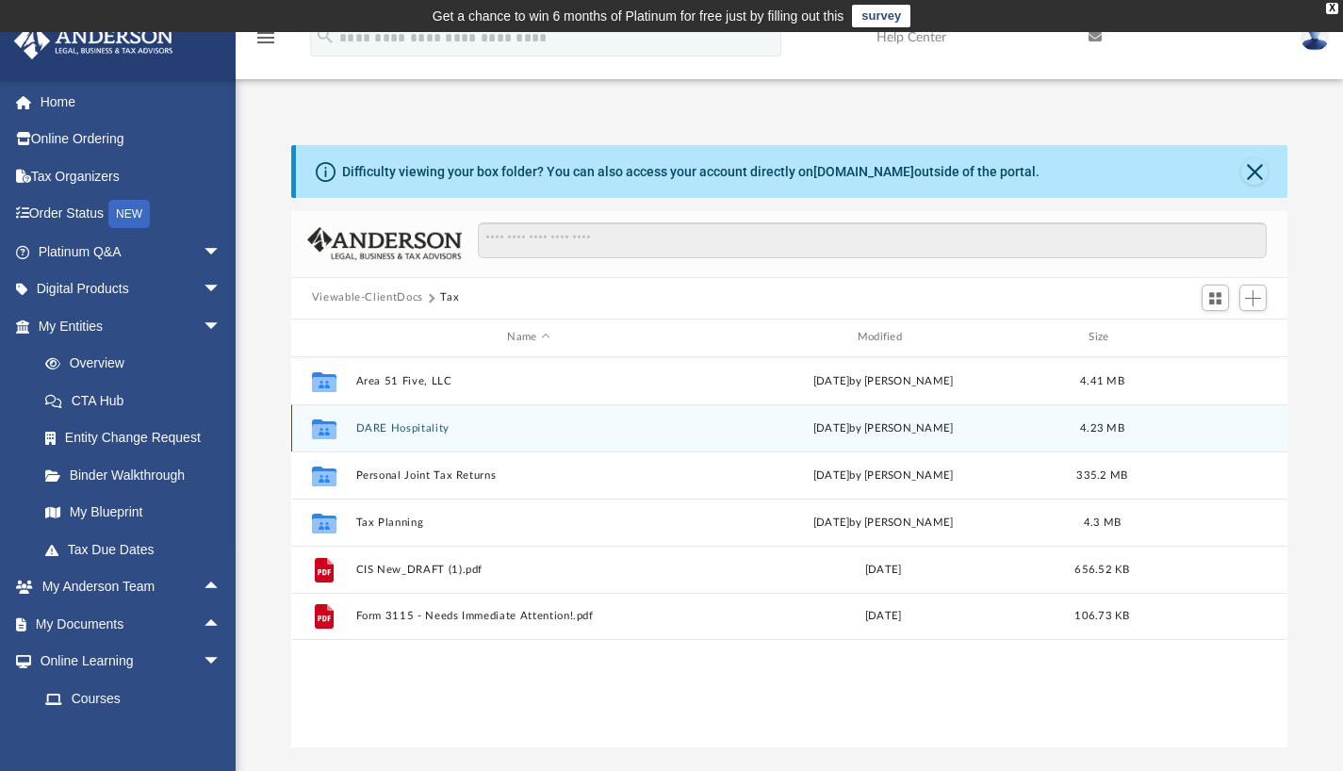
click at [406, 428] on button "DARE Hospitality" at bounding box center [528, 427] width 346 height 12
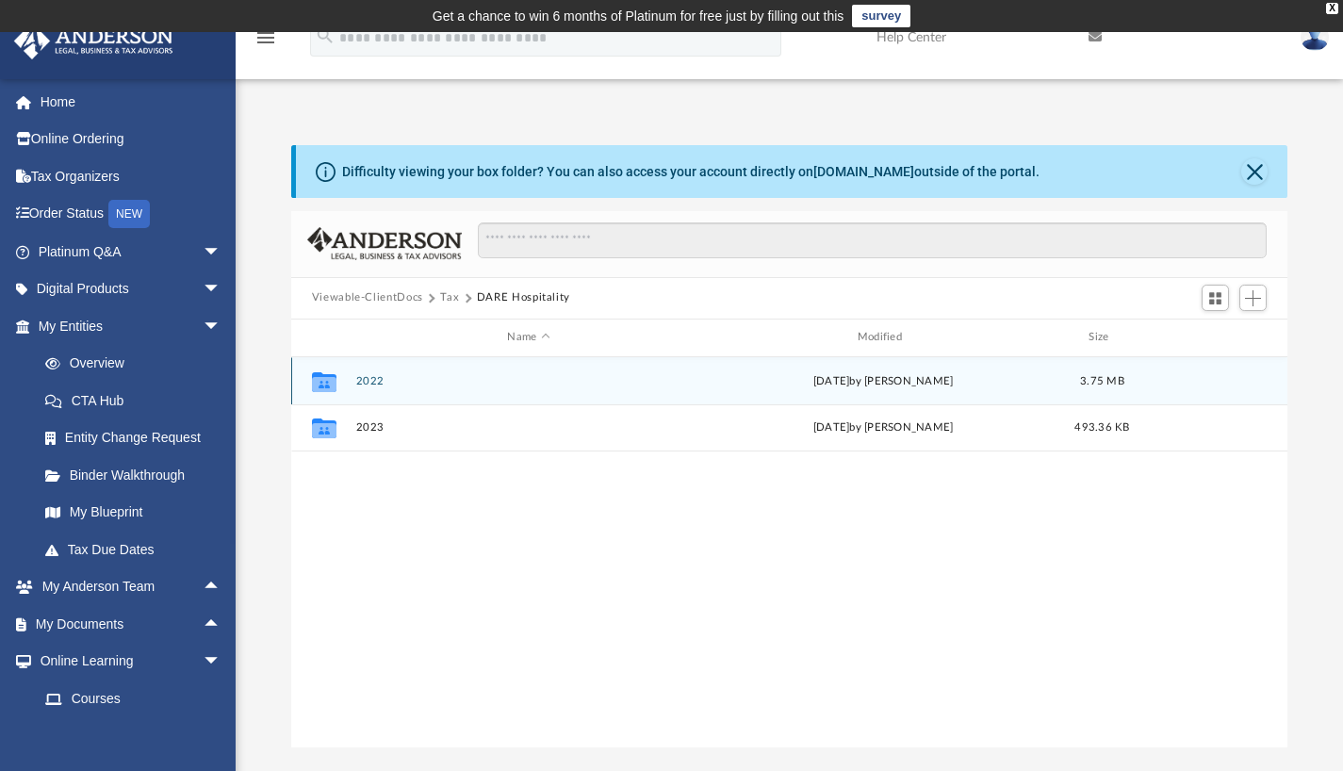
click at [378, 377] on button "2022" at bounding box center [528, 380] width 346 height 12
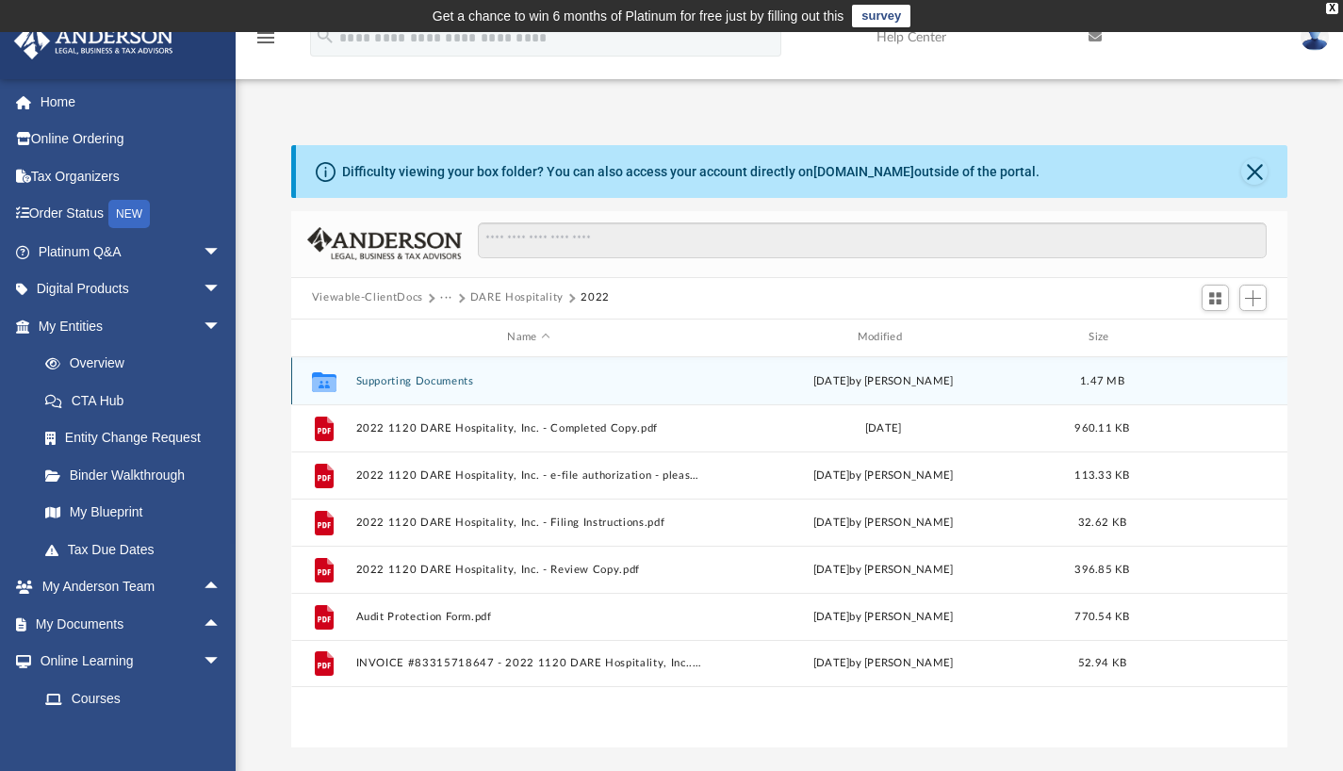
click at [431, 381] on button "Supporting Documents" at bounding box center [528, 380] width 346 height 12
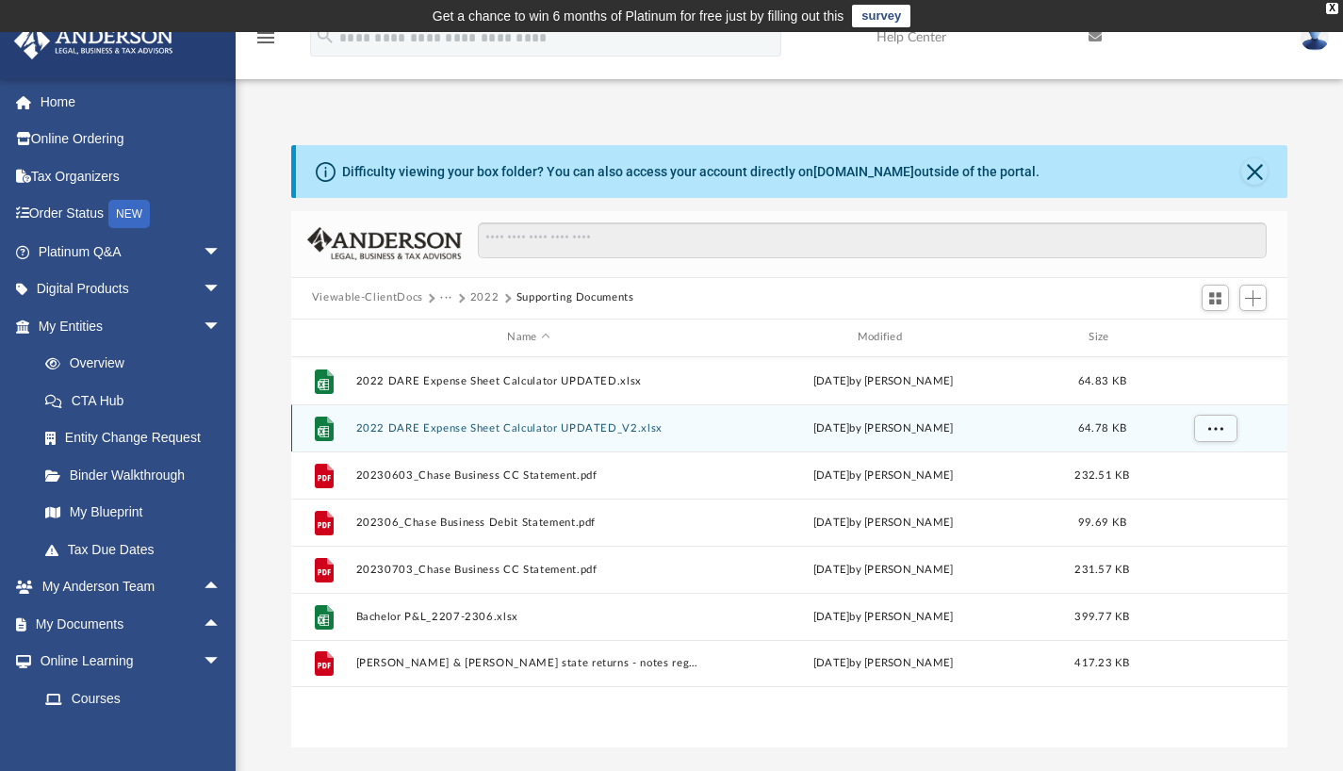
click at [544, 426] on button "2022 DARE Expense Sheet Calculator UPDATED_V2.xlsx" at bounding box center [528, 427] width 346 height 12
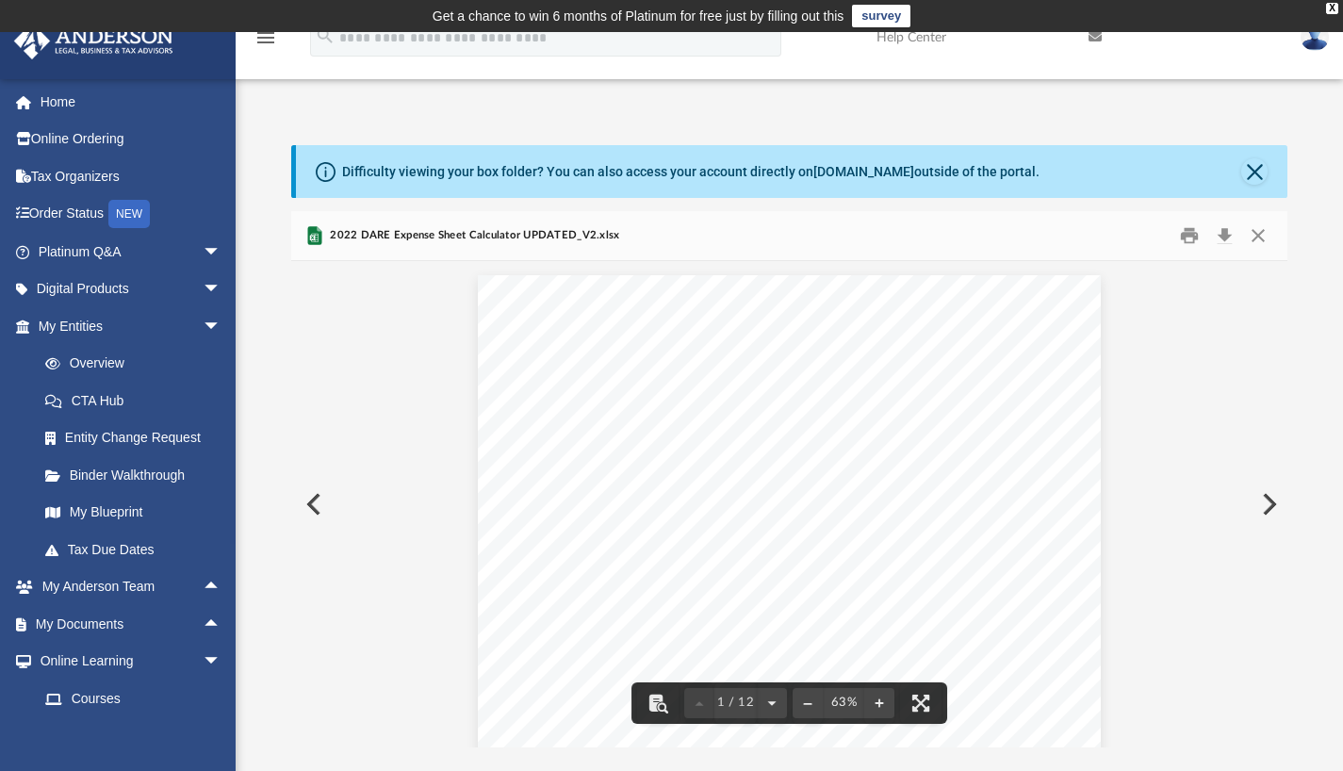
click at [1272, 506] on button "Preview" at bounding box center [1267, 504] width 41 height 53
click at [306, 498] on button "Preview" at bounding box center [311, 504] width 41 height 53
click at [885, 706] on button "File preview" at bounding box center [879, 702] width 30 height 41
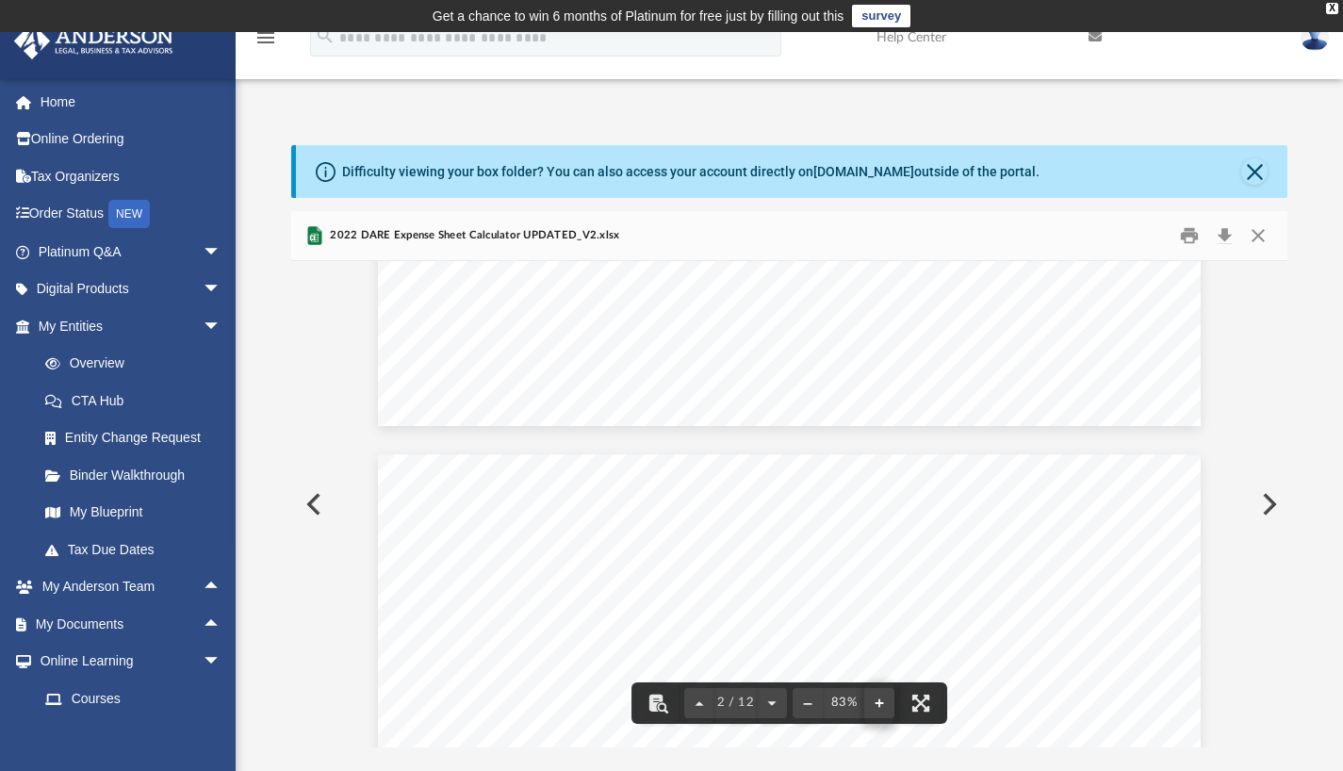
click at [885, 706] on button "File preview" at bounding box center [879, 702] width 30 height 41
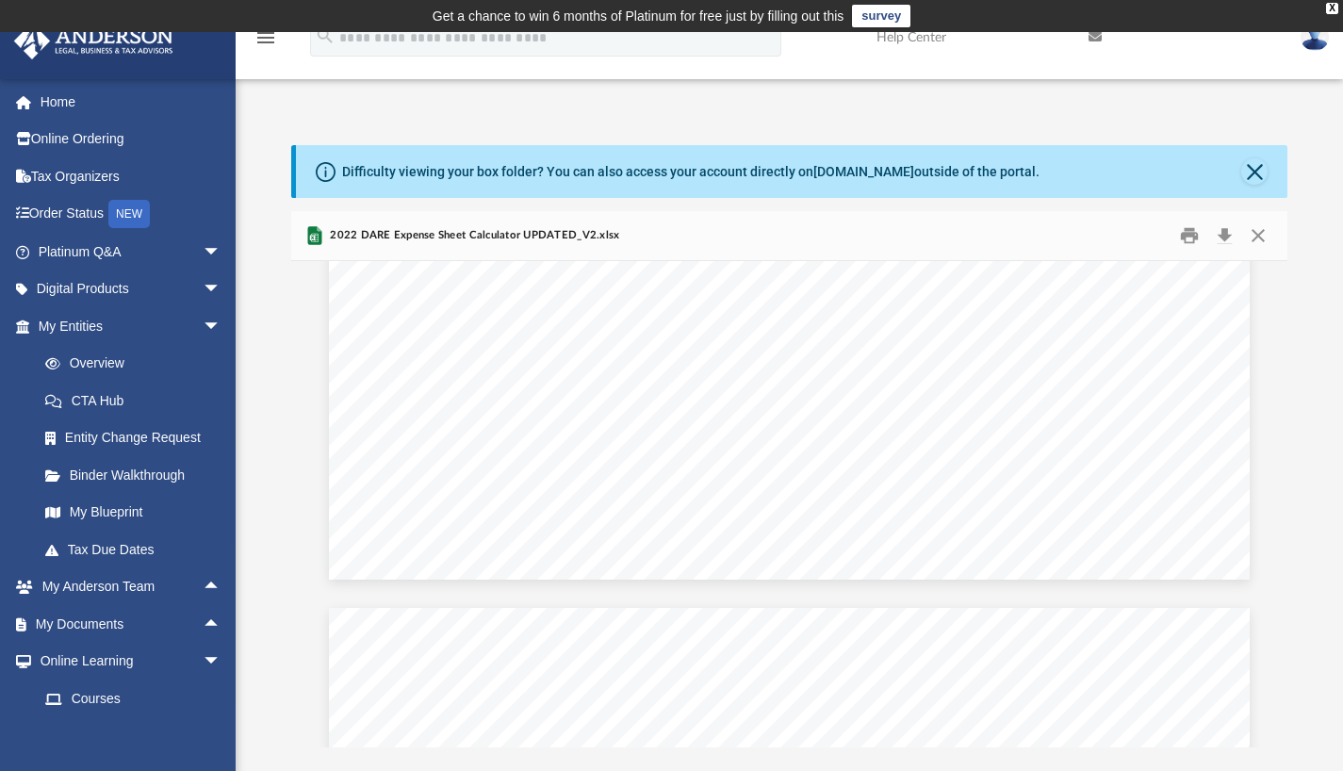
scroll to position [230, 0]
